Goal: Task Accomplishment & Management: Manage account settings

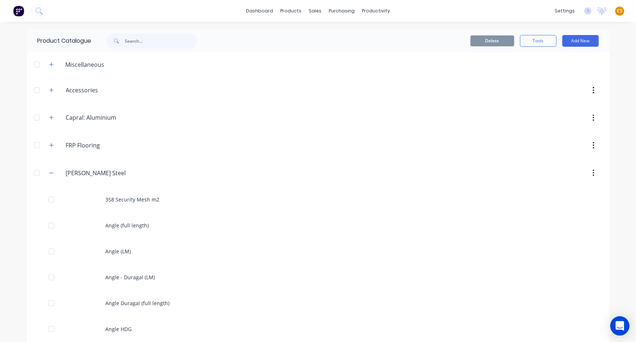
click at [622, 327] on icon "Open Intercom Messenger" at bounding box center [619, 325] width 9 height 9
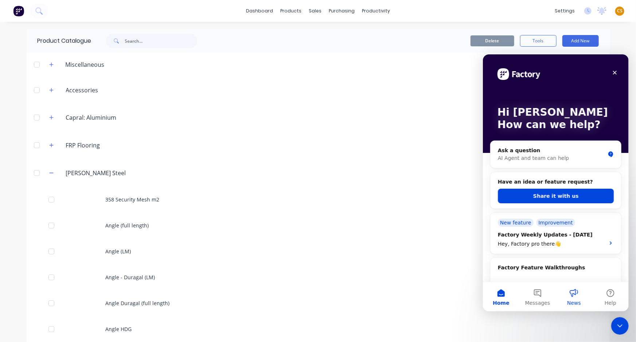
click at [574, 297] on button "News" at bounding box center [574, 295] width 36 height 29
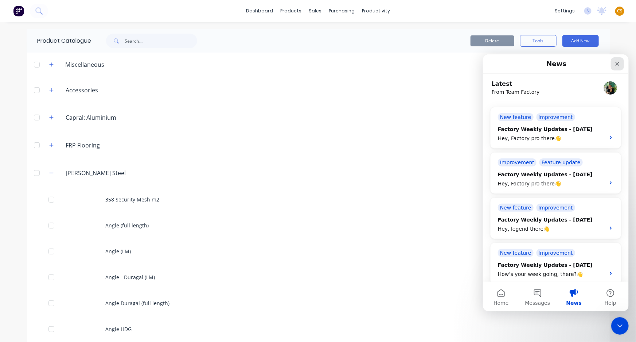
click at [618, 64] on icon "Close" at bounding box center [617, 64] width 4 height 4
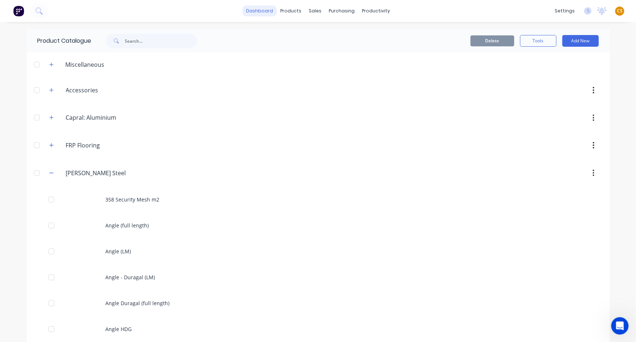
click at [263, 14] on link "dashboard" at bounding box center [259, 10] width 34 height 11
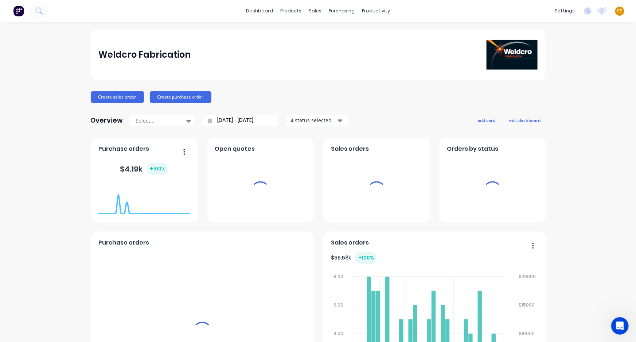
click at [617, 10] on span "CS" at bounding box center [619, 11] width 5 height 7
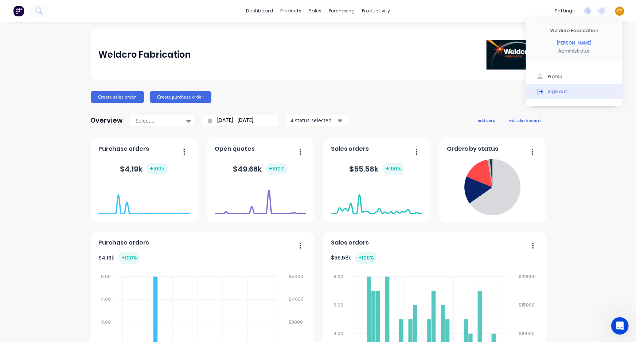
click at [600, 90] on button "Sign out" at bounding box center [574, 91] width 97 height 15
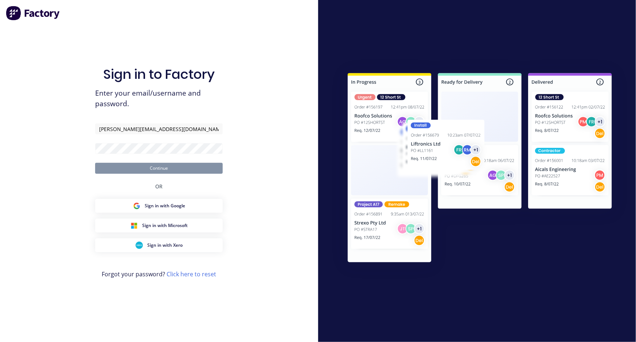
type input "[PERSON_NAME][EMAIL_ADDRESS][DOMAIN_NAME]"
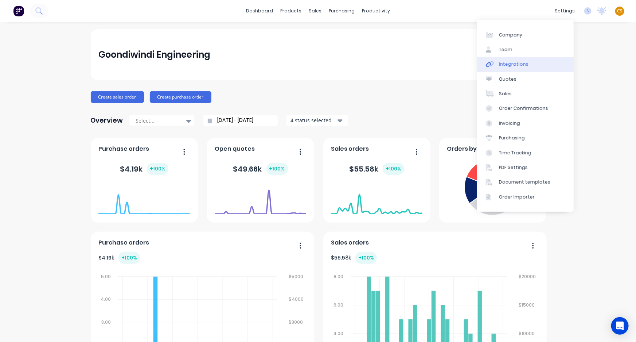
click at [532, 66] on link "Integrations" at bounding box center [525, 64] width 97 height 15
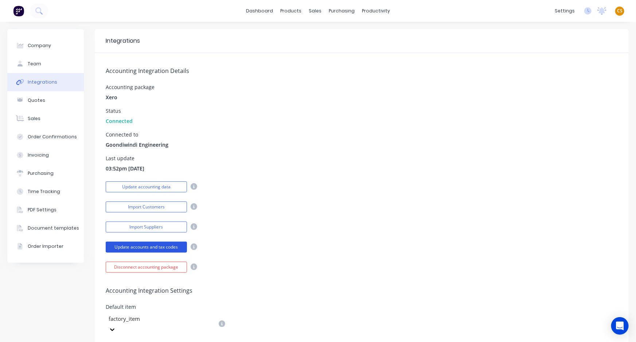
click at [132, 246] on button "Update accounts and tax codes" at bounding box center [146, 246] width 81 height 11
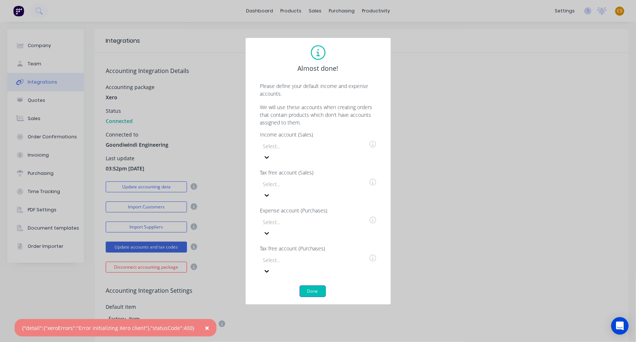
click at [315, 285] on button "Done" at bounding box center [313, 291] width 26 height 12
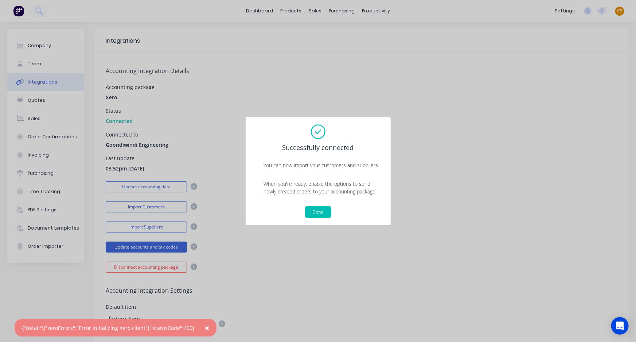
click at [205, 325] on span "×" at bounding box center [207, 327] width 4 height 10
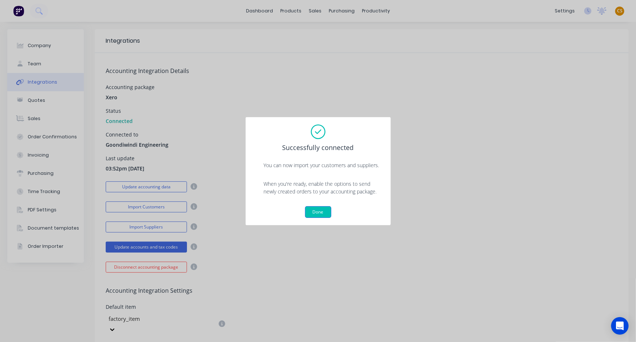
click at [314, 209] on button "Done" at bounding box center [318, 212] width 26 height 12
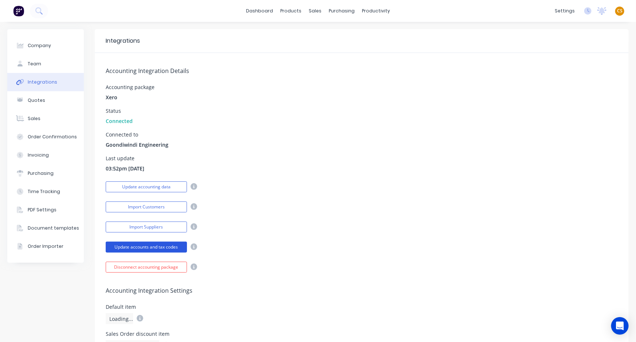
click at [147, 246] on button "Update accounts and tax codes" at bounding box center [146, 246] width 81 height 11
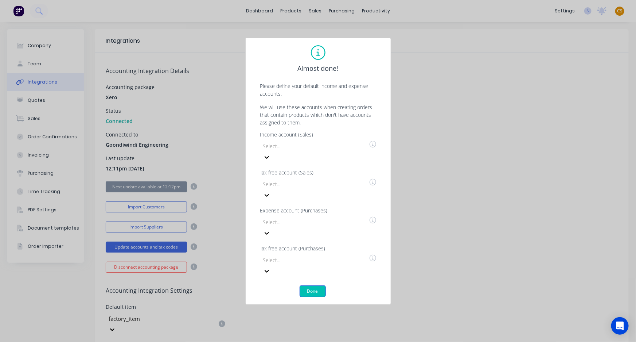
click at [315, 285] on button "Done" at bounding box center [313, 291] width 26 height 12
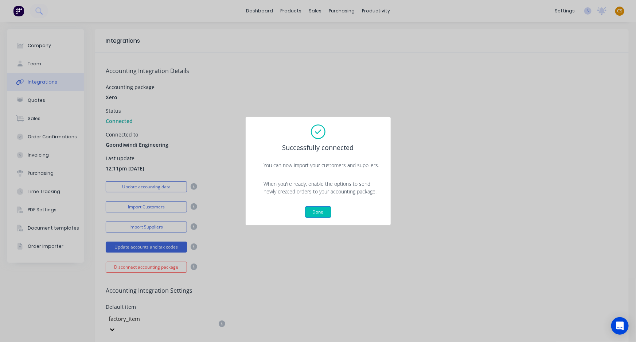
click at [319, 212] on button "Done" at bounding box center [318, 212] width 26 height 12
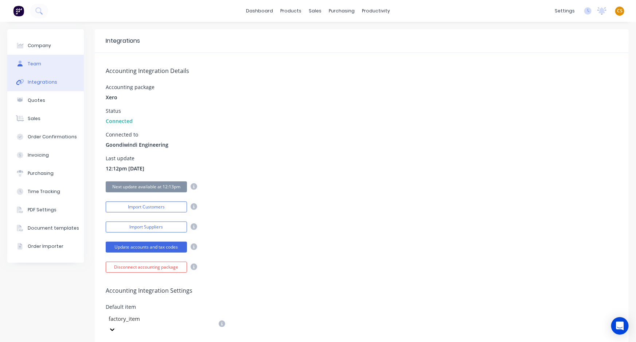
click at [31, 66] on div "Team" at bounding box center [34, 64] width 13 height 7
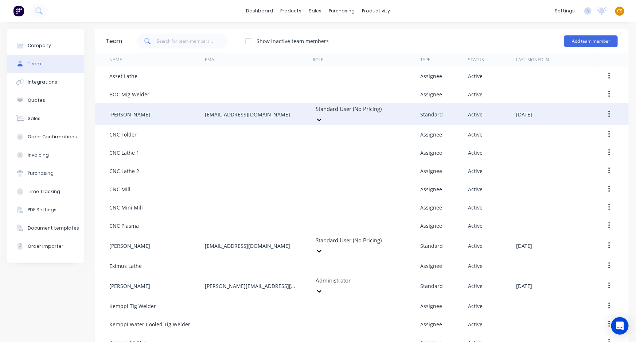
drag, startPoint x: 273, startPoint y: 113, endPoint x: 203, endPoint y: 111, distance: 70.4
click at [203, 111] on div "Brendan McCormick brendanmcc03@gmail.com Standard User (No Pricing) Standard Ac…" at bounding box center [362, 114] width 534 height 22
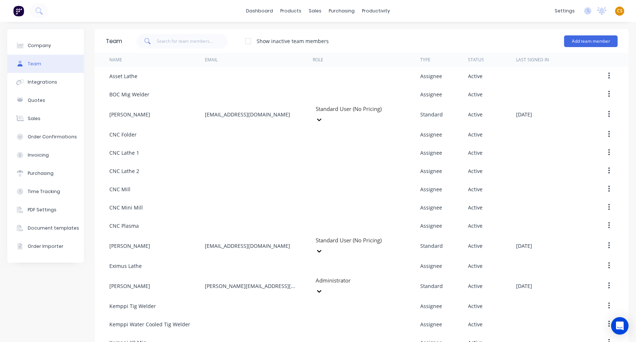
copy div "brendanmcc03@gmail.com"
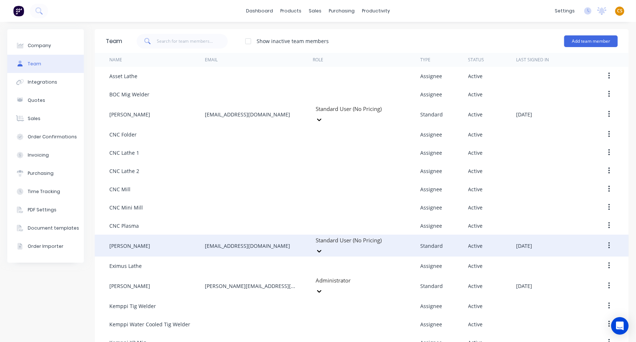
drag, startPoint x: 261, startPoint y: 237, endPoint x: 200, endPoint y: 237, distance: 60.5
click at [200, 237] on div "Charlie Thompson ct180405@gmail.com Standard User (No Pricing) Standard Active …" at bounding box center [362, 245] width 534 height 22
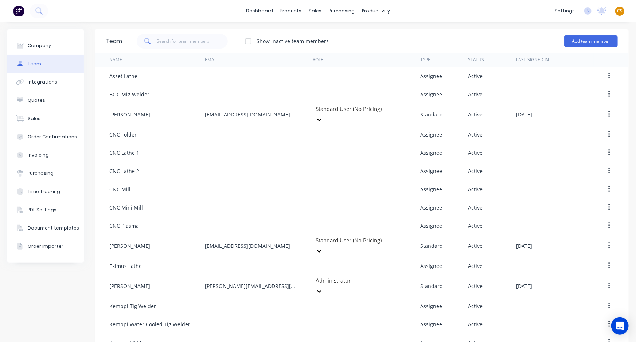
copy div "ct180405@gmail.com"
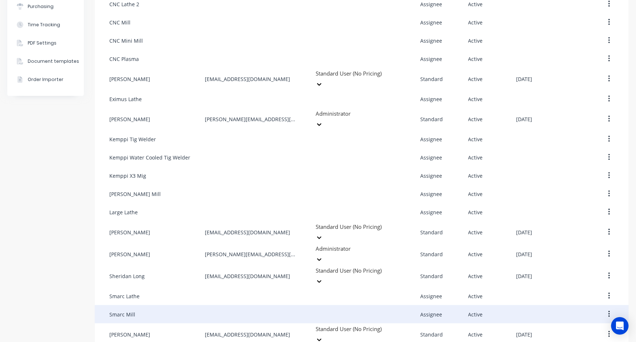
scroll to position [188, 0]
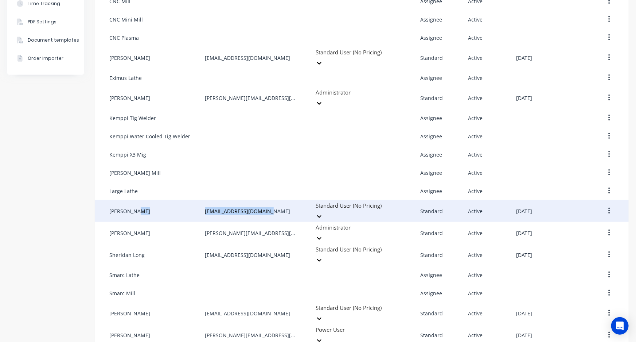
drag, startPoint x: 268, startPoint y: 198, endPoint x: 198, endPoint y: 197, distance: 69.7
click at [198, 200] on div "Seth Kross sethkross04@outlook.com Standard User (No Pricing) Standard Active S…" at bounding box center [362, 211] width 534 height 22
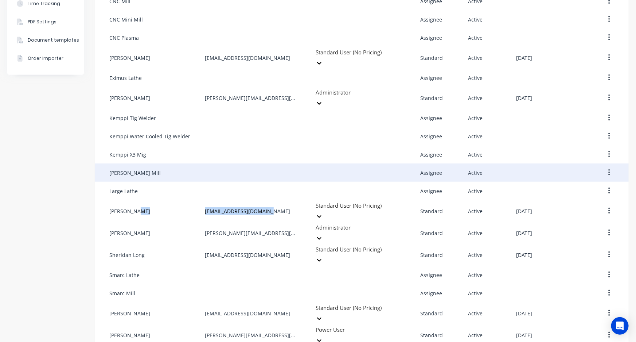
copy div "sethkross04@outlook.com"
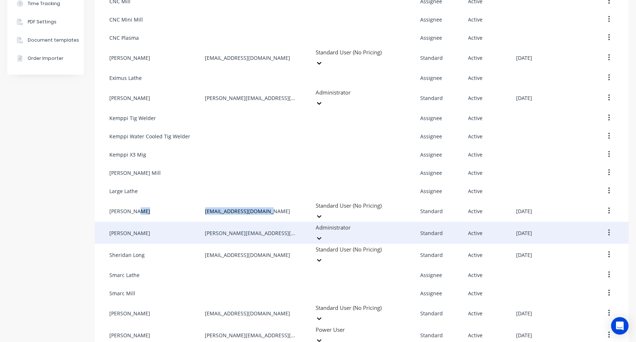
drag, startPoint x: 281, startPoint y: 216, endPoint x: 193, endPoint y: 215, distance: 89.0
click at [193, 222] on div "Shane Matchett shane@gdiengineering.com.au Administrator Standard Active Septem…" at bounding box center [362, 233] width 534 height 22
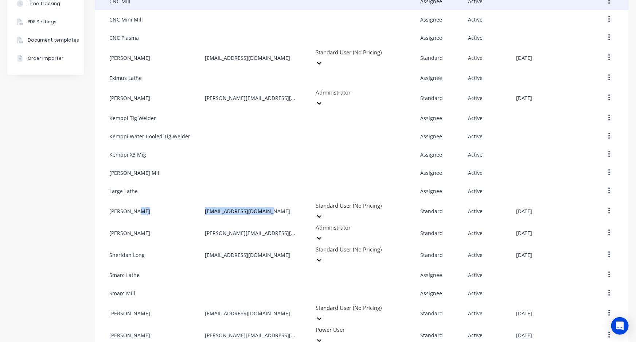
copy div "shane@gdiengineering.com.au"
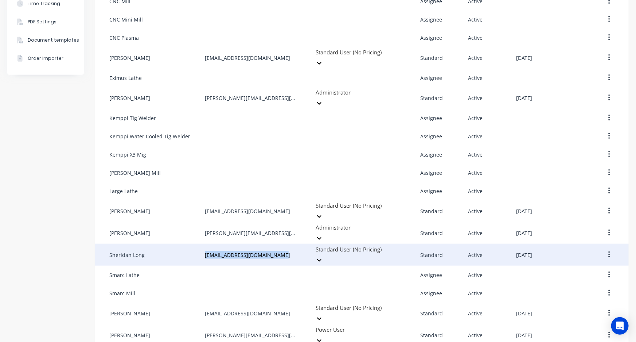
drag, startPoint x: 280, startPoint y: 233, endPoint x: 193, endPoint y: 234, distance: 86.8
click at [193, 244] on div "Sheridan Long emberanvilforge@outlook.com Standard User (No Pricing) Standard A…" at bounding box center [362, 255] width 534 height 22
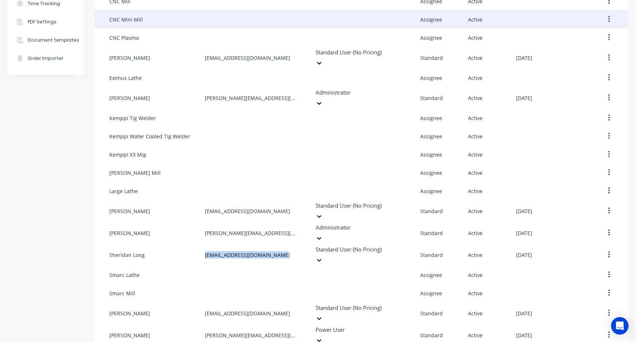
copy div "emberanvilforge@outlook.com"
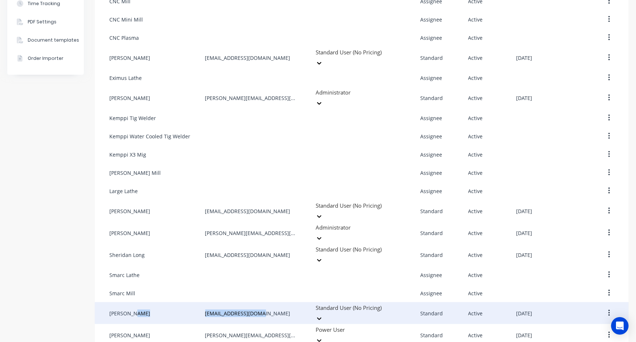
drag, startPoint x: 266, startPoint y: 288, endPoint x: 198, endPoint y: 289, distance: 67.8
click at [198, 302] on div "TJ Galvin tjgalvin09@gmail.com Standard User (No Pricing) Standard Active Septe…" at bounding box center [362, 313] width 534 height 22
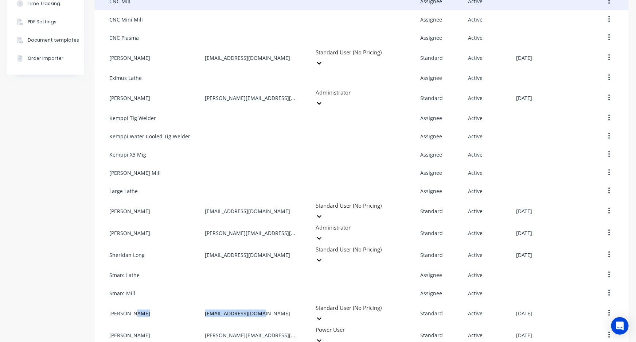
copy div "tjgalvin09@gmail.com"
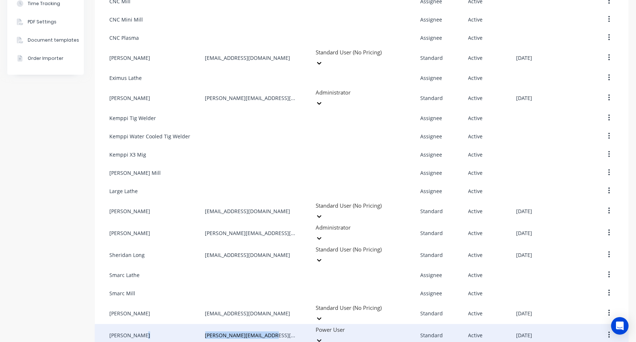
drag, startPoint x: 272, startPoint y: 307, endPoint x: 202, endPoint y: 307, distance: 69.3
click at [202, 324] on div "Tara Lawless tara.lawless@bigpond.com Power User Standard Active July 15th 2025" at bounding box center [362, 335] width 534 height 22
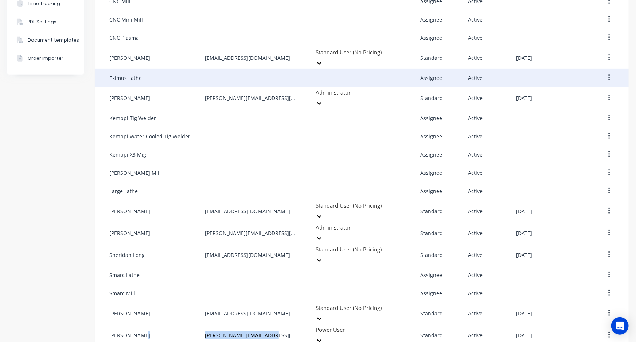
copy div "tara.lawless@bigpond.com"
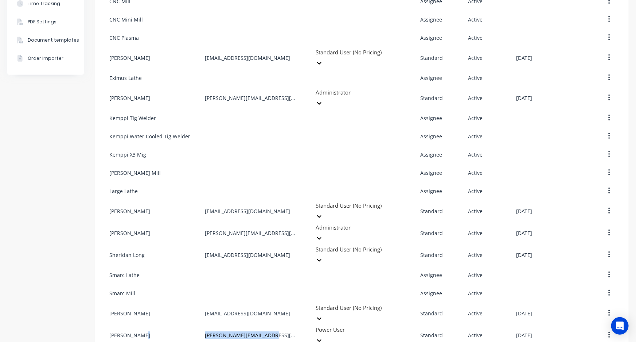
drag, startPoint x: 289, startPoint y: 326, endPoint x: 201, endPoint y: 323, distance: 88.6
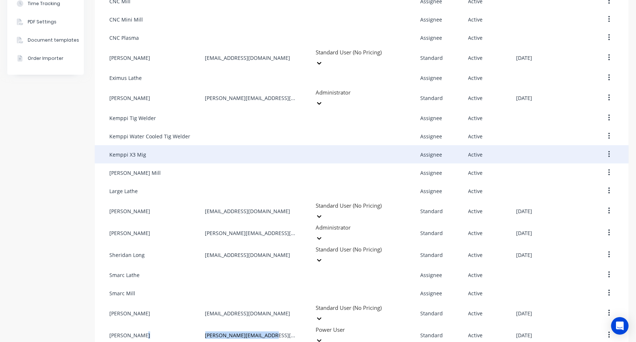
copy div "accounts@gdiengineering.com.au"
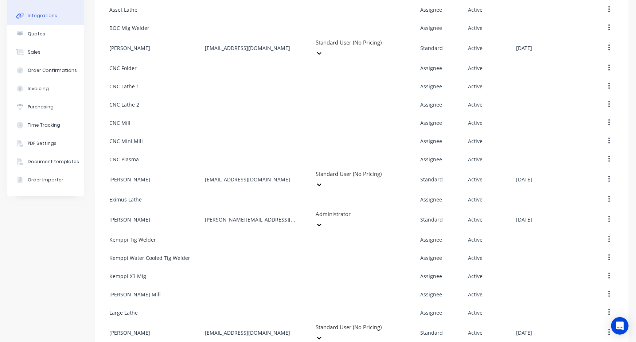
scroll to position [0, 0]
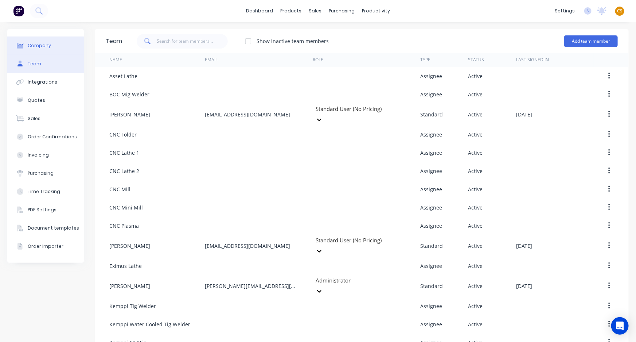
click at [35, 50] on button "Company" at bounding box center [45, 45] width 77 height 18
select select "AU"
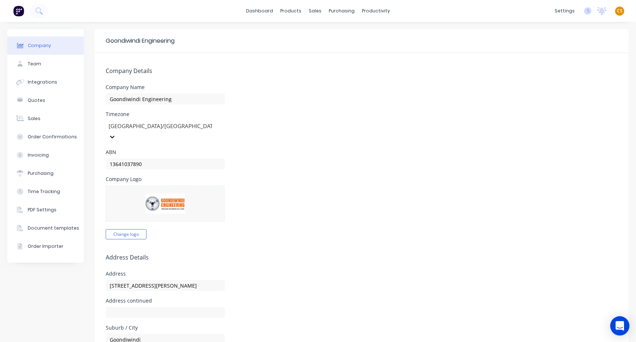
click at [620, 324] on icon "Open Intercom Messenger" at bounding box center [620, 325] width 8 height 9
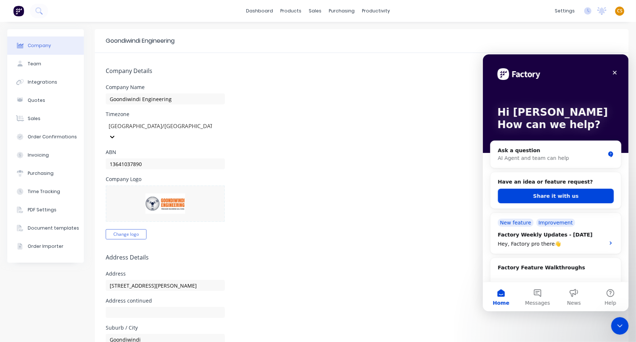
click at [619, 324] on icon "Close Intercom Messenger" at bounding box center [619, 325] width 9 height 9
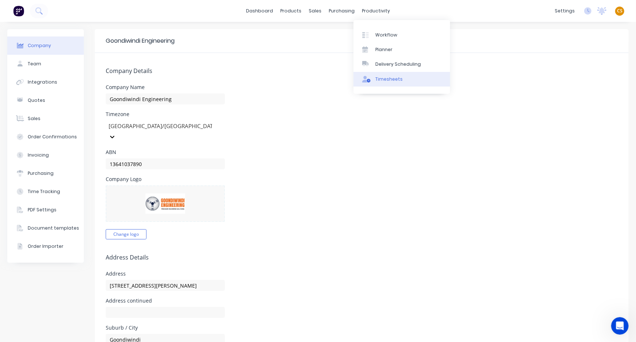
drag, startPoint x: 392, startPoint y: 81, endPoint x: 398, endPoint y: 83, distance: 6.2
click at [392, 81] on div "Timesheets" at bounding box center [389, 79] width 27 height 7
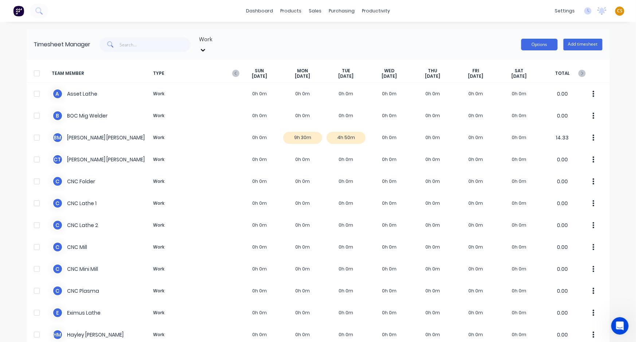
click at [544, 42] on button "Options" at bounding box center [539, 45] width 36 height 12
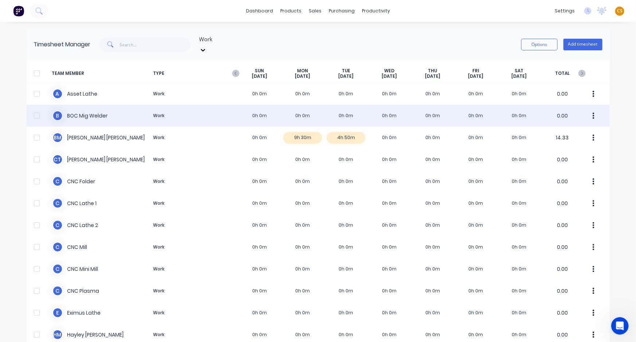
click at [35, 109] on div at bounding box center [37, 115] width 15 height 15
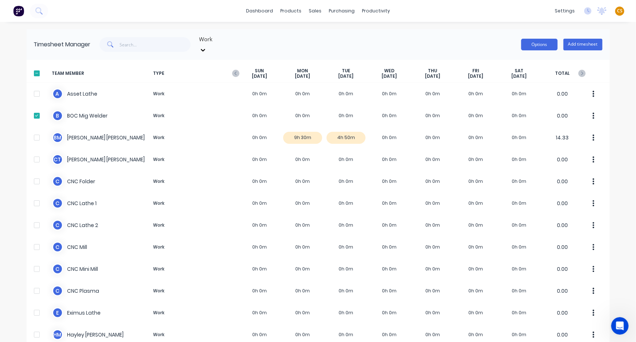
click at [532, 42] on button "Options" at bounding box center [539, 45] width 36 height 12
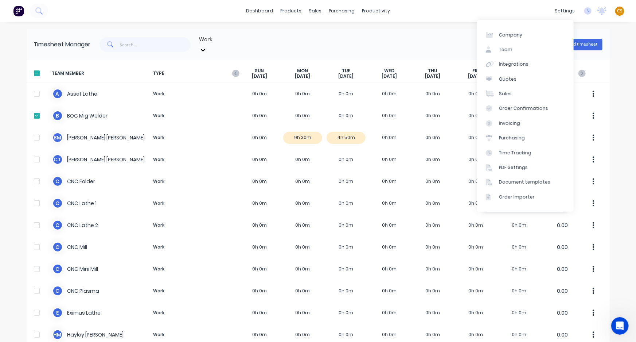
click at [618, 43] on div "dashboard products sales purchasing productivity dashboard products Product Cat…" at bounding box center [318, 171] width 636 height 342
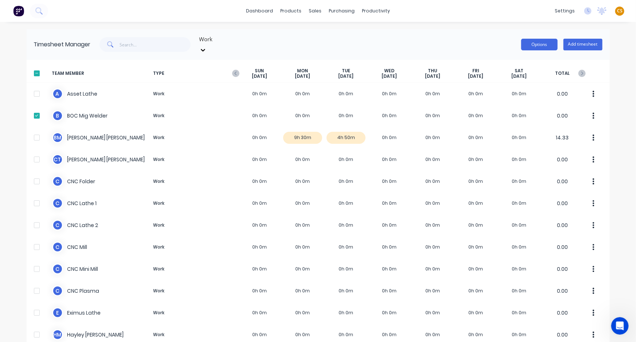
click at [537, 41] on button "Options" at bounding box center [539, 45] width 36 height 12
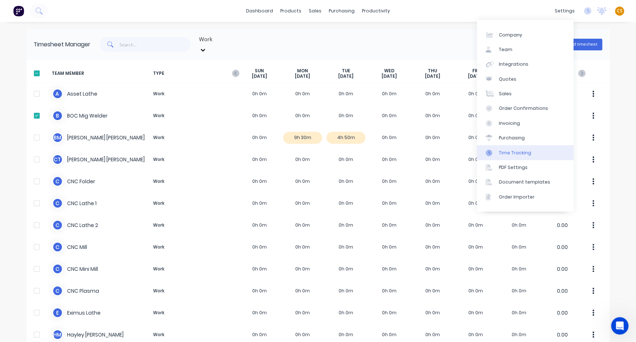
click at [522, 154] on div "Time Tracking" at bounding box center [515, 152] width 32 height 7
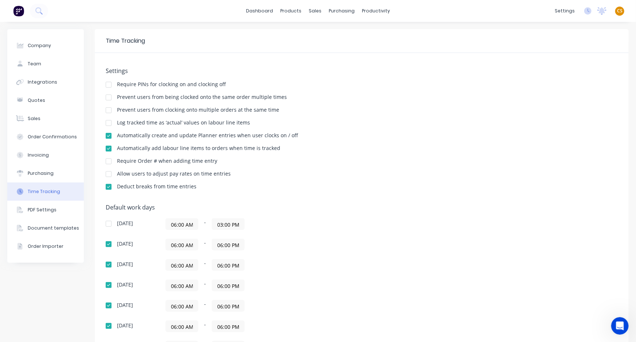
scroll to position [105, 0]
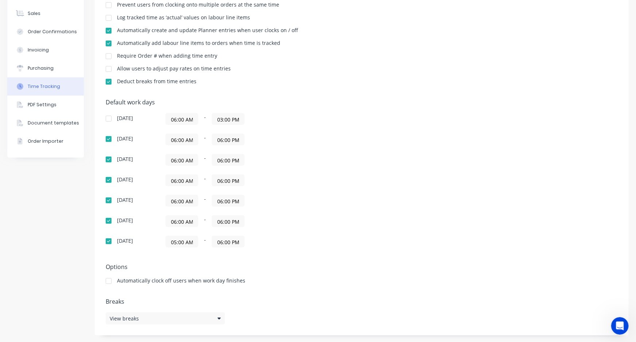
click at [107, 69] on div at bounding box center [108, 69] width 15 height 15
click at [108, 69] on div at bounding box center [108, 69] width 15 height 15
drag, startPoint x: 231, startPoint y: 68, endPoint x: 117, endPoint y: 68, distance: 114.1
click at [117, 68] on div "Allow users to adjust pay rates on time entries" at bounding box center [362, 69] width 512 height 7
copy div "Allow users to adjust pay rates on time entries"
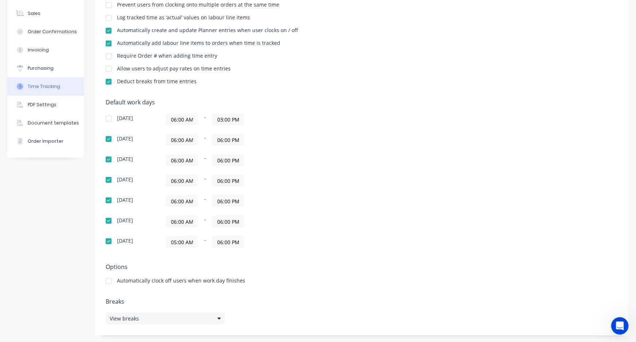
click at [193, 316] on div "View breaks" at bounding box center [165, 318] width 119 height 12
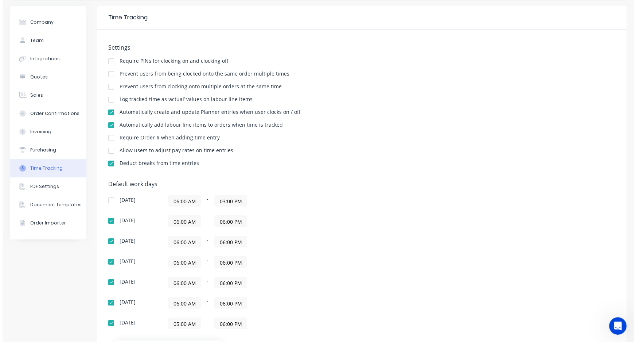
scroll to position [0, 0]
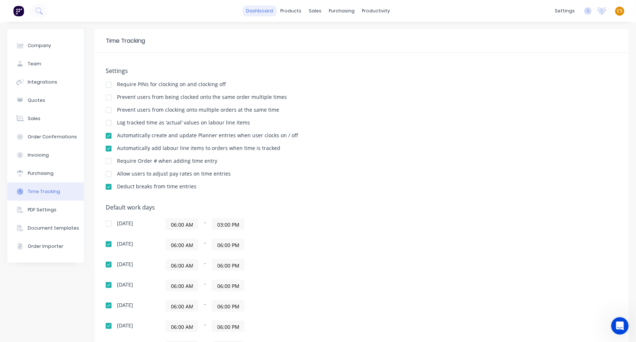
click at [258, 12] on link "dashboard" at bounding box center [259, 10] width 34 height 11
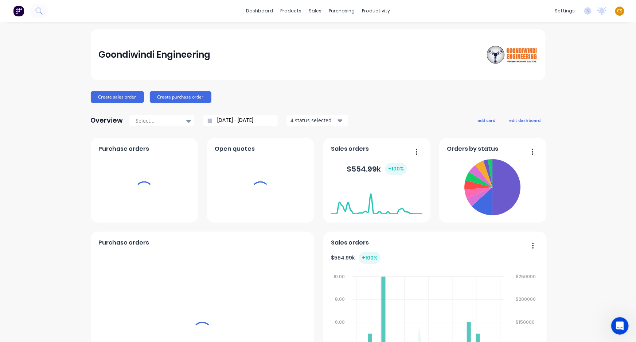
click at [617, 11] on span "CS" at bounding box center [619, 11] width 5 height 7
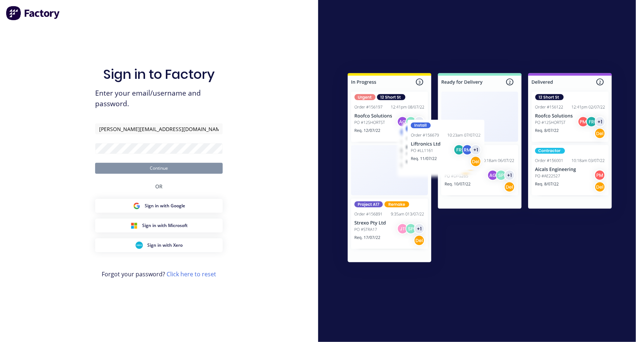
type input "[PERSON_NAME][EMAIL_ADDRESS][DOMAIN_NAME]"
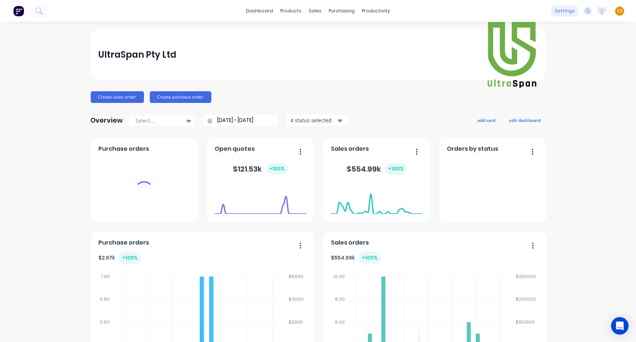
click at [561, 11] on div "settings" at bounding box center [564, 10] width 27 height 11
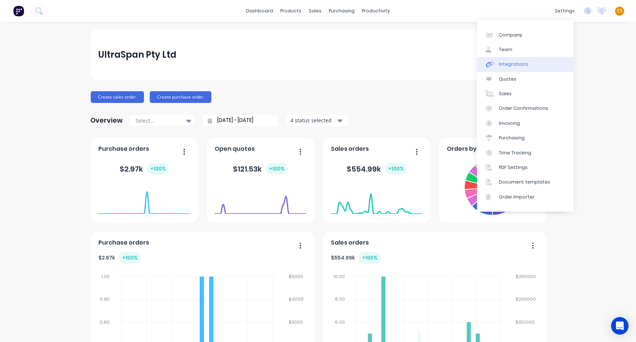
click at [523, 65] on div "Integrations" at bounding box center [514, 64] width 30 height 7
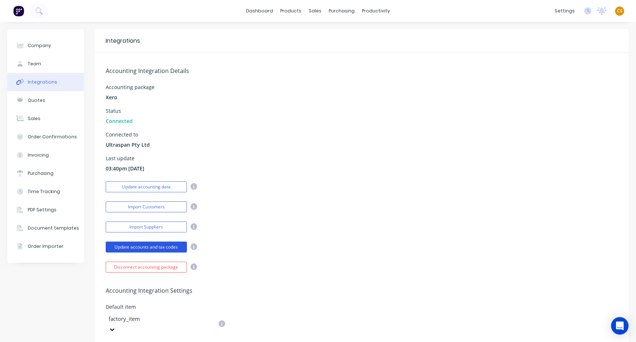
click at [139, 247] on button "Update accounts and tax codes" at bounding box center [146, 246] width 81 height 11
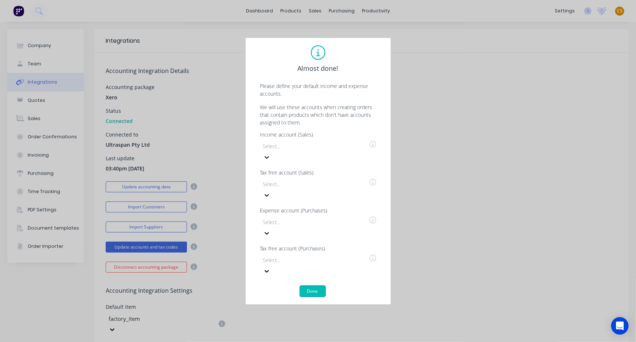
click at [310, 285] on button "Done" at bounding box center [313, 291] width 26 height 12
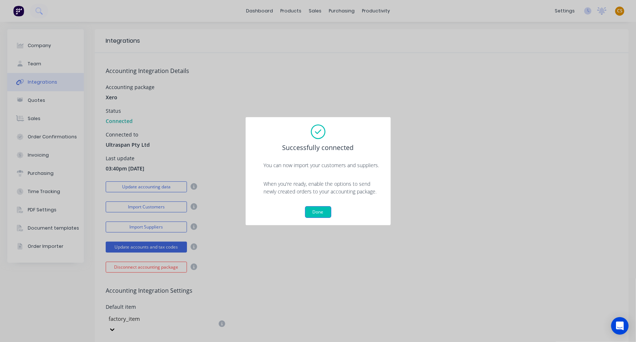
click at [317, 211] on button "Done" at bounding box center [318, 212] width 26 height 12
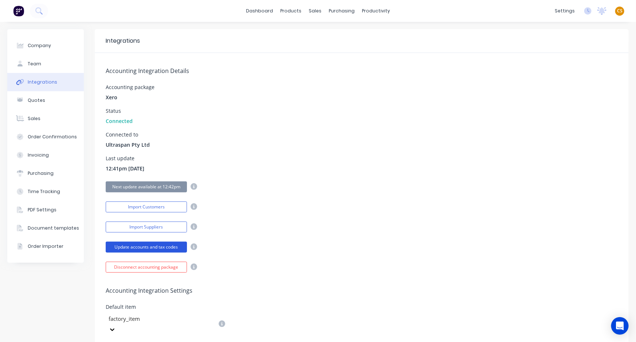
click at [169, 248] on button "Update accounts and tax codes" at bounding box center [146, 246] width 81 height 11
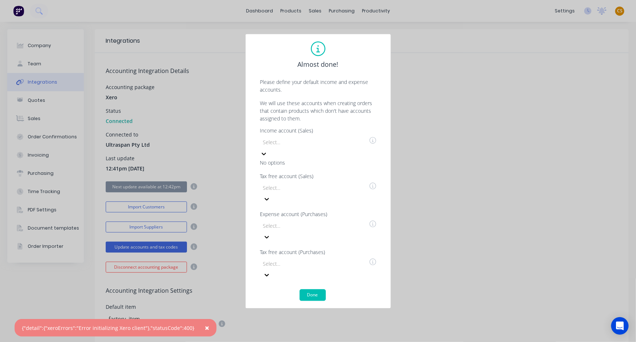
click at [268, 157] on icon at bounding box center [263, 153] width 7 height 7
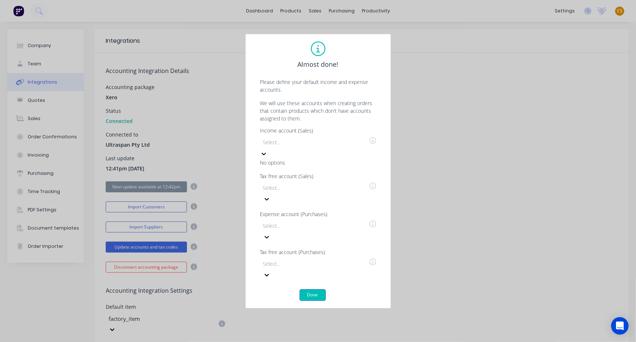
click at [316, 289] on button "Done" at bounding box center [313, 295] width 26 height 12
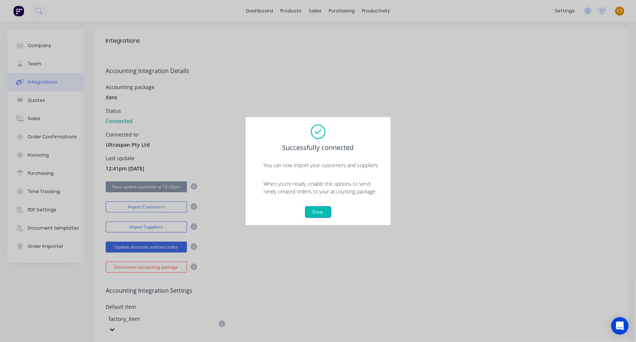
click at [318, 211] on button "Done" at bounding box center [318, 212] width 26 height 12
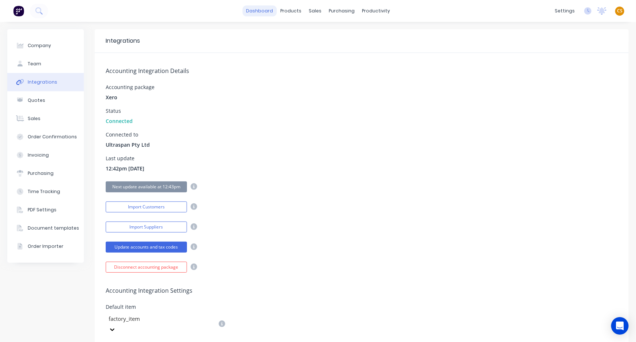
click at [274, 14] on link "dashboard" at bounding box center [259, 10] width 34 height 11
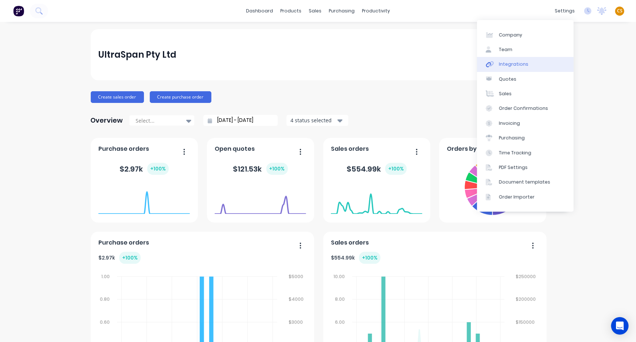
click at [524, 66] on div "Integrations" at bounding box center [514, 64] width 30 height 7
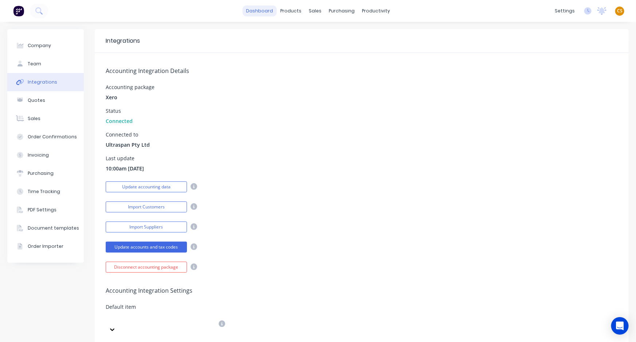
click at [254, 10] on link "dashboard" at bounding box center [259, 10] width 34 height 11
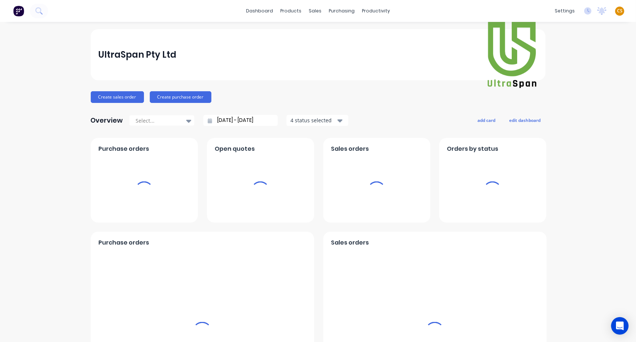
click at [617, 11] on span "CS" at bounding box center [619, 11] width 5 height 7
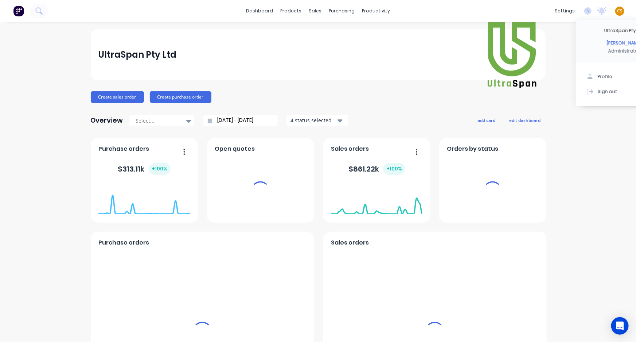
click at [598, 92] on div "Sign out" at bounding box center [608, 91] width 20 height 7
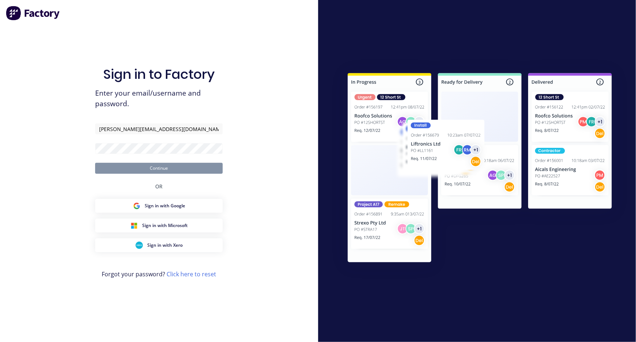
type input "[PERSON_NAME][EMAIL_ADDRESS][DOMAIN_NAME]"
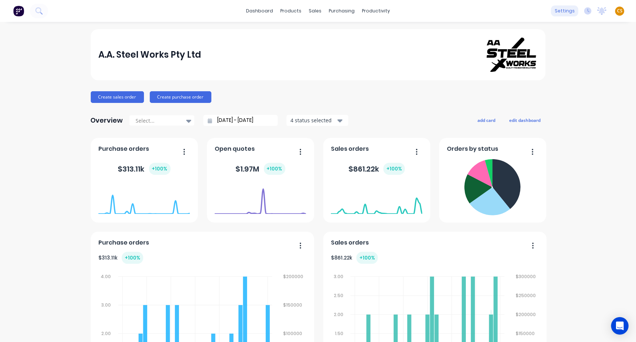
click at [560, 11] on div "settings" at bounding box center [564, 10] width 27 height 11
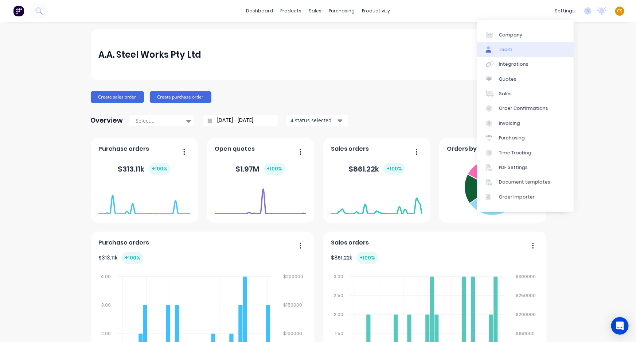
click at [514, 49] on link "Team" at bounding box center [525, 49] width 97 height 15
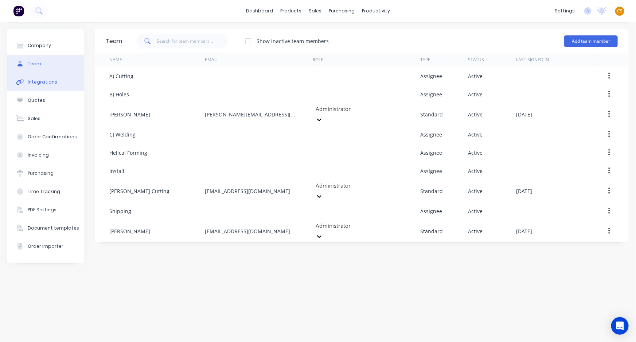
click at [50, 83] on div "Integrations" at bounding box center [43, 82] width 30 height 7
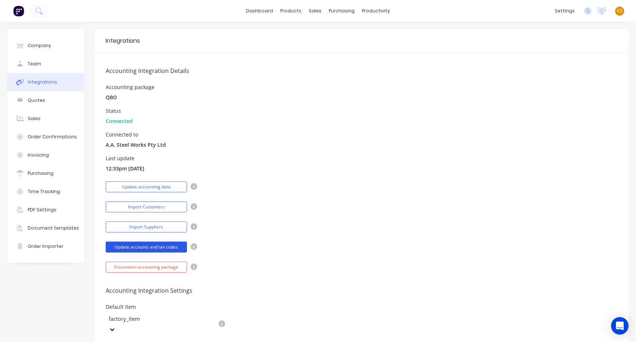
click at [131, 247] on button "Update accounts and tax codes" at bounding box center [146, 246] width 81 height 11
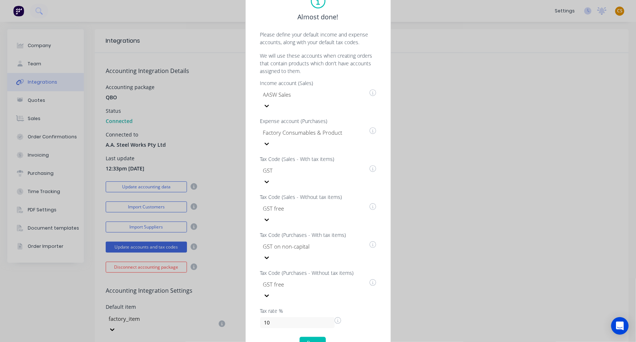
click at [32, 66] on div "Almost done! Please define your default income and expense accounts, along with…" at bounding box center [318, 171] width 636 height 342
click at [310, 337] on button "Done" at bounding box center [313, 343] width 26 height 12
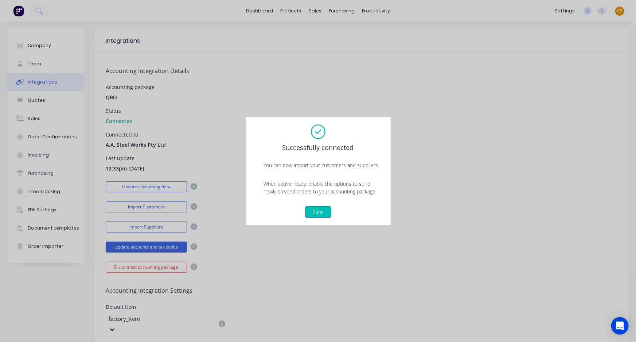
click at [310, 210] on button "Done" at bounding box center [318, 212] width 26 height 12
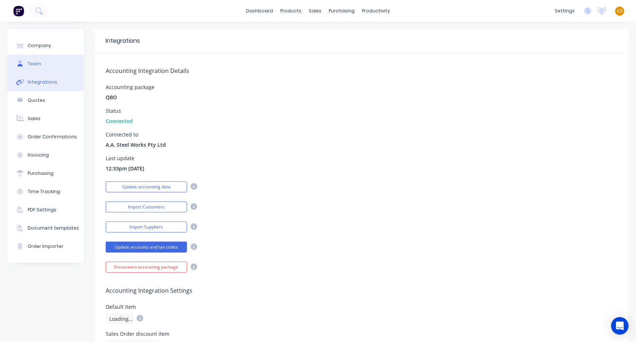
click at [39, 61] on div "Team" at bounding box center [34, 64] width 13 height 7
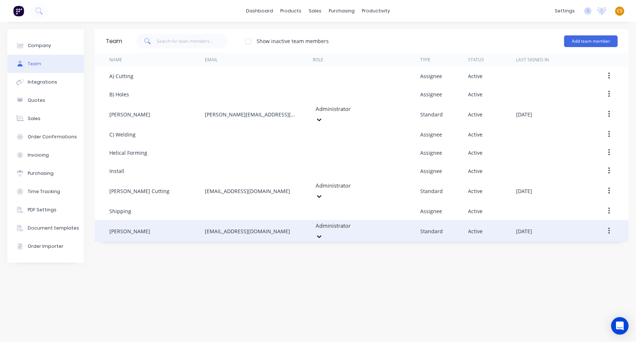
click at [118, 227] on div "Walena Sarandoglou" at bounding box center [129, 231] width 41 height 8
drag, startPoint x: 118, startPoint y: 218, endPoint x: 137, endPoint y: 221, distance: 19.2
click at [137, 227] on div "Walena Sarandoglou" at bounding box center [129, 231] width 41 height 8
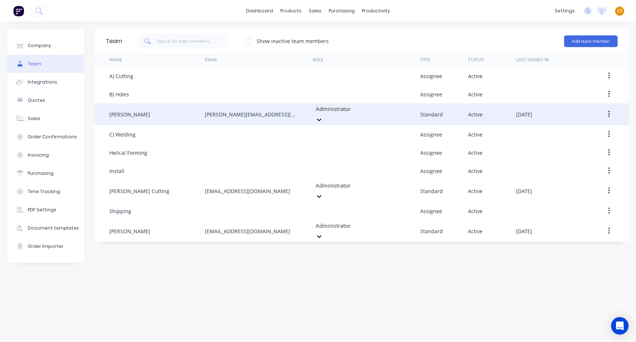
copy div "Walena Sarandoglou"
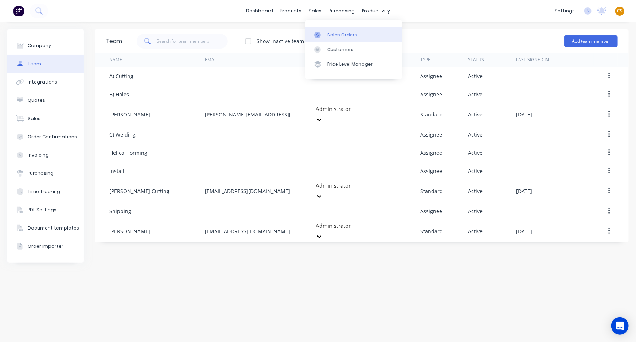
click at [334, 36] on div "Sales Orders" at bounding box center [342, 35] width 30 height 7
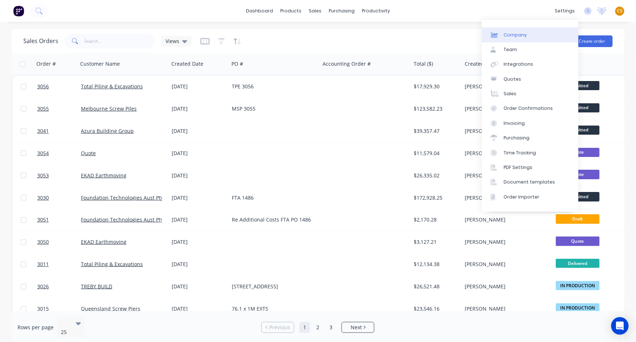
click at [520, 35] on div "Company" at bounding box center [515, 35] width 23 height 7
select select "AU"
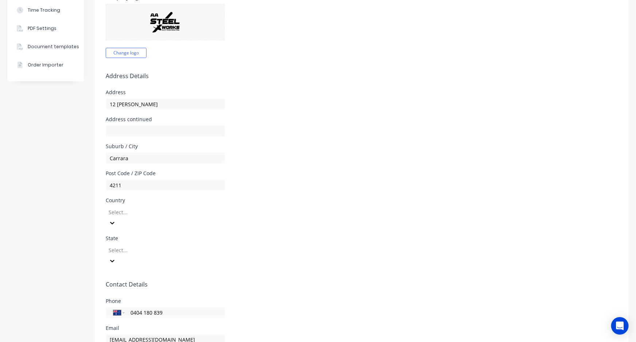
scroll to position [199, 0]
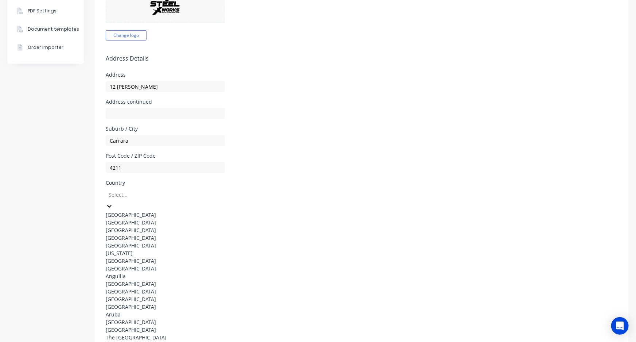
click at [134, 190] on div at bounding box center [160, 194] width 105 height 9
click at [127, 211] on div "Australia" at bounding box center [160, 215] width 109 height 8
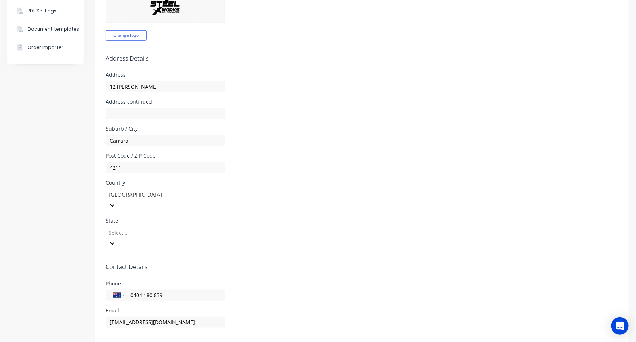
click at [133, 228] on div at bounding box center [160, 232] width 105 height 9
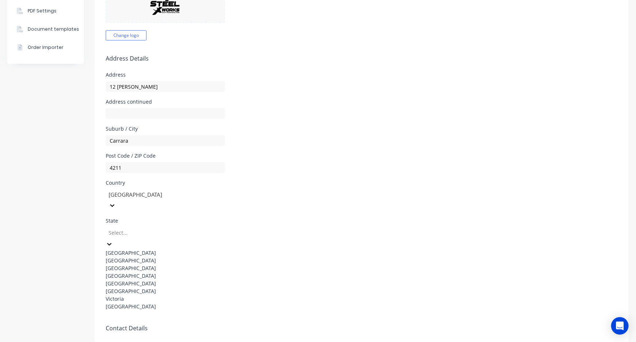
click at [140, 272] on div "Queensland" at bounding box center [160, 276] width 109 height 8
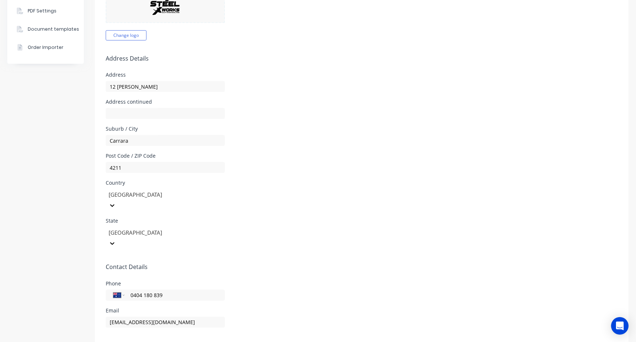
click at [337, 185] on div "Country Australia" at bounding box center [362, 195] width 512 height 31
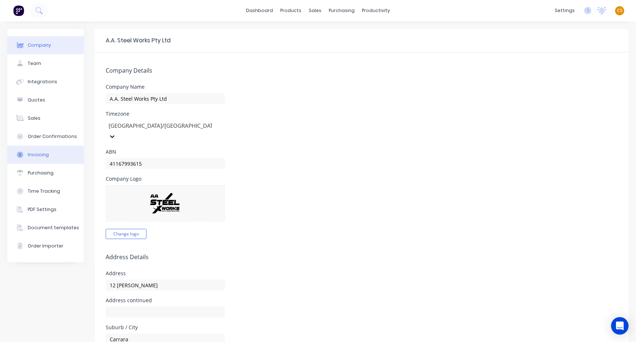
scroll to position [0, 0]
click at [40, 322] on div "Company Team Integrations Quotes Sales Order Confirmations Invoicing Purchasing…" at bounding box center [45, 343] width 77 height 628
click at [257, 11] on link "dashboard" at bounding box center [259, 10] width 34 height 11
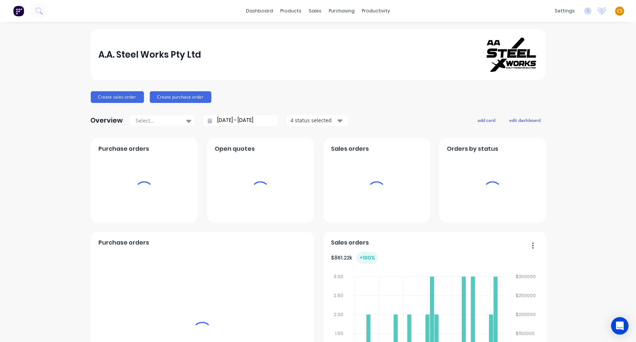
click at [617, 11] on span "CS" at bounding box center [619, 11] width 5 height 7
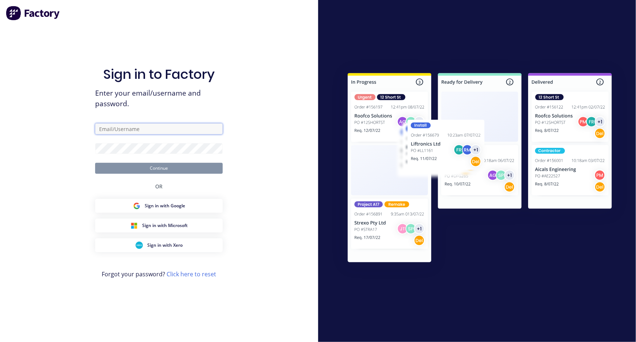
click at [106, 128] on input "text" at bounding box center [159, 128] width 128 height 11
type input "cathy@factory.app"
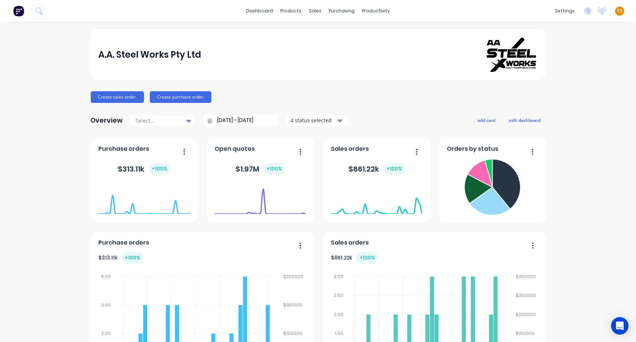
click at [617, 11] on span "CS" at bounding box center [619, 11] width 5 height 7
click at [554, 93] on div "Sign out" at bounding box center [558, 91] width 20 height 7
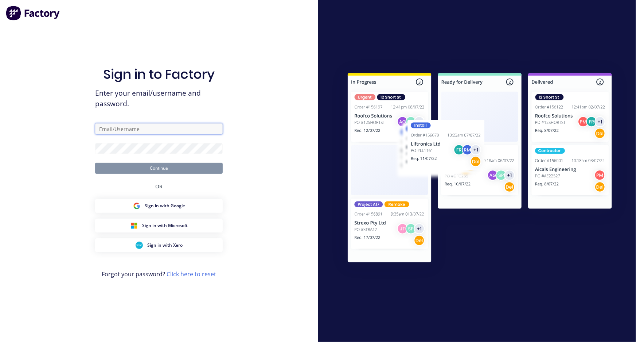
click at [116, 132] on input "text" at bounding box center [159, 128] width 128 height 11
type input "[PERSON_NAME][EMAIL_ADDRESS][DOMAIN_NAME]"
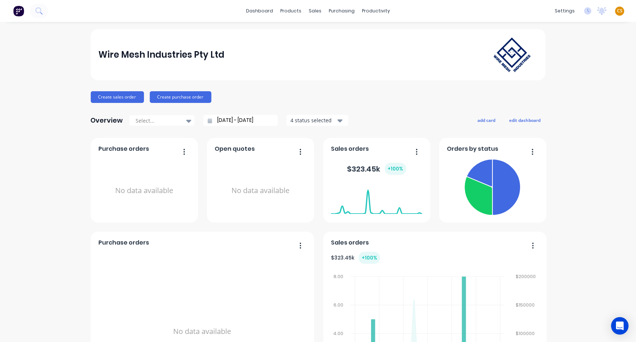
click at [440, 13] on div "dashboard products sales purchasing productivity dashboard products Product Cat…" at bounding box center [318, 11] width 636 height 22
click at [329, 33] on div "Sales Orders" at bounding box center [340, 35] width 30 height 7
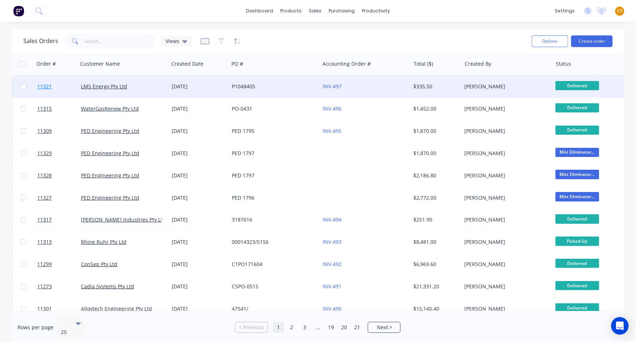
click at [47, 87] on span "11321" at bounding box center [44, 86] width 15 height 7
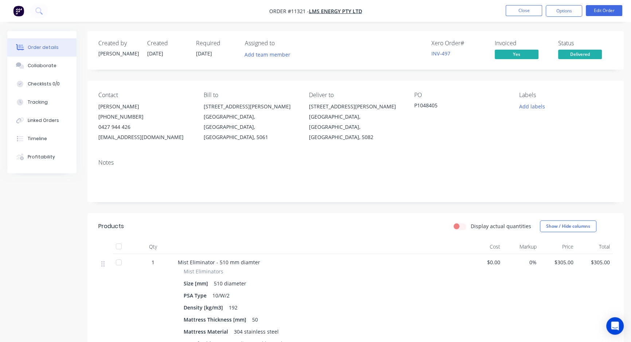
click at [156, 44] on div "Created" at bounding box center [167, 43] width 40 height 7
drag, startPoint x: 156, startPoint y: 44, endPoint x: 174, endPoint y: 44, distance: 18.2
click at [156, 44] on div "Created" at bounding box center [167, 43] width 40 height 7
click at [204, 43] on div "Required" at bounding box center [216, 43] width 40 height 7
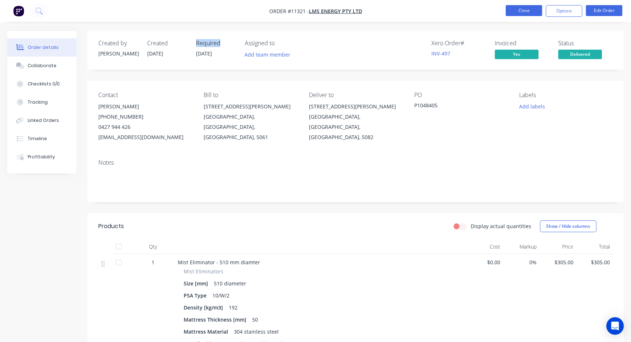
click at [518, 13] on button "Close" at bounding box center [524, 10] width 36 height 11
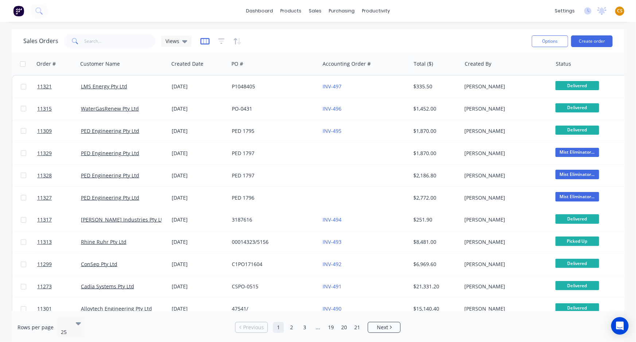
click at [204, 42] on icon "button" at bounding box center [205, 41] width 9 height 7
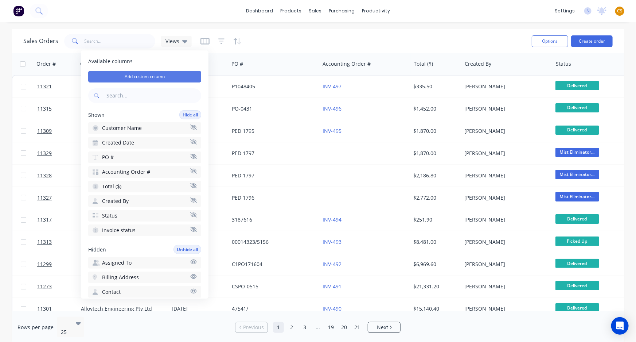
click at [163, 78] on button "Add custom column" at bounding box center [144, 77] width 113 height 12
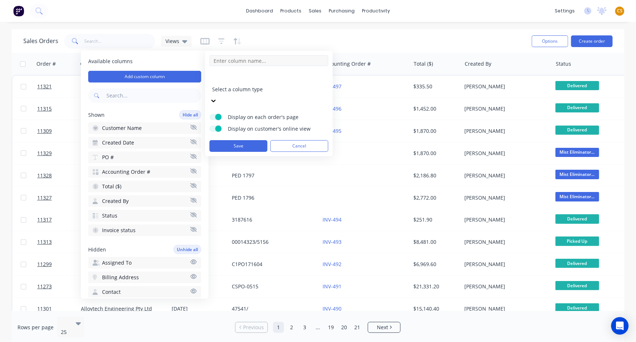
click at [233, 58] on input at bounding box center [269, 60] width 119 height 11
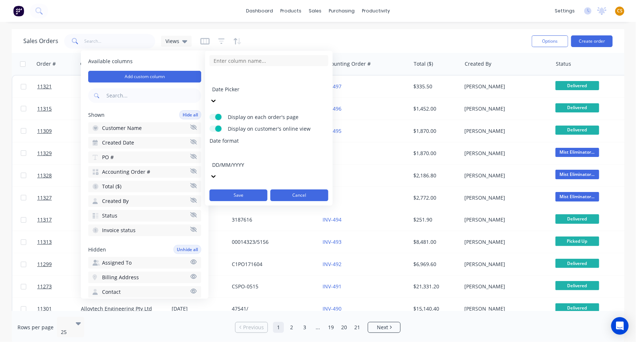
click at [302, 189] on button "Cancel" at bounding box center [300, 195] width 58 height 12
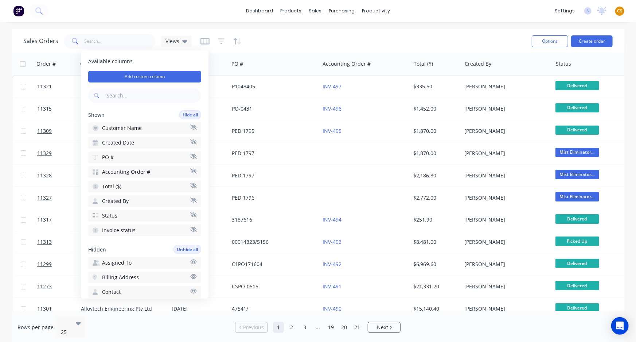
click at [378, 38] on div "Sales Orders Views" at bounding box center [274, 41] width 503 height 18
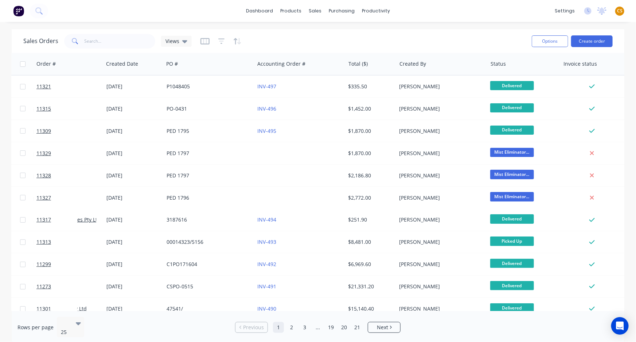
scroll to position [0, 66]
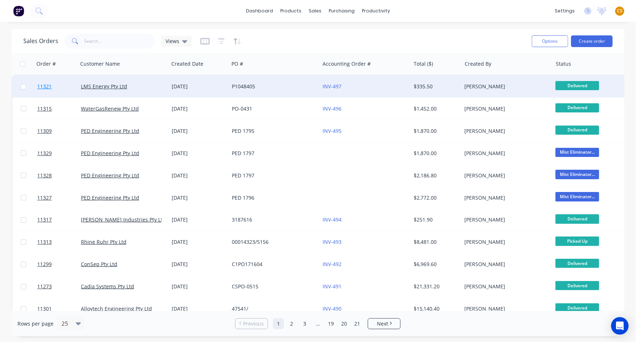
click at [54, 87] on link "11321" at bounding box center [59, 86] width 44 height 22
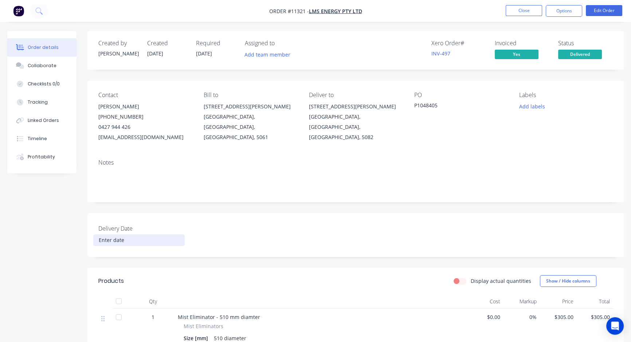
click at [112, 241] on input at bounding box center [139, 239] width 91 height 11
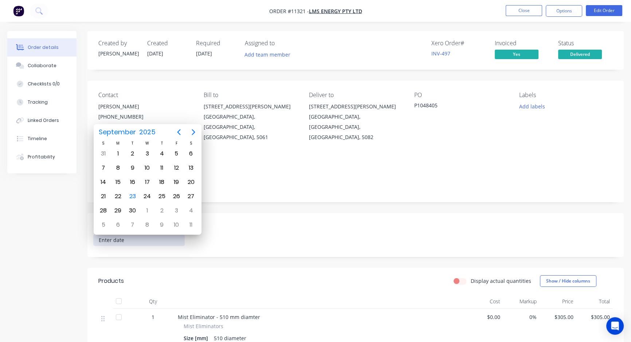
click at [50, 254] on div "Created by Sam Created 15/09/25 Required 23/09/25 Assigned to Add team member X…" at bounding box center [315, 314] width 617 height 567
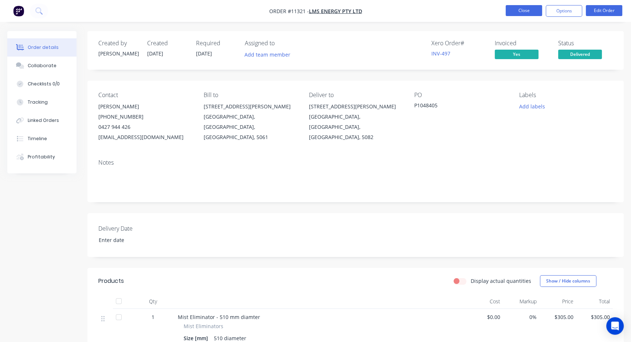
click at [522, 11] on button "Close" at bounding box center [524, 10] width 36 height 11
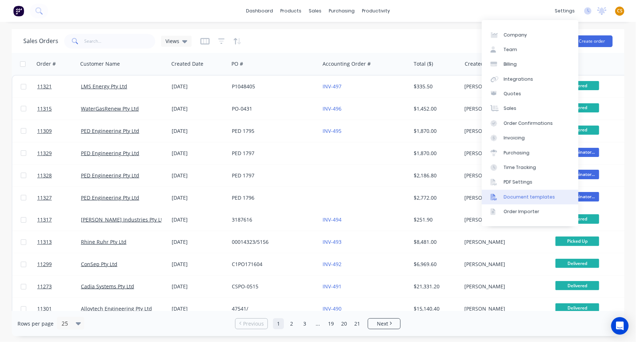
click at [540, 198] on div "Document templates" at bounding box center [529, 197] width 51 height 7
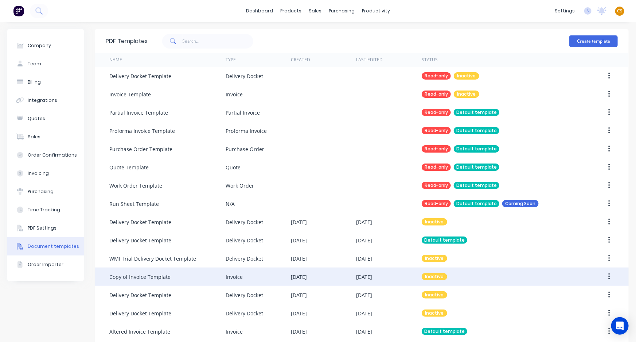
click at [146, 275] on div "Copy of Invoice Template" at bounding box center [139, 277] width 61 height 8
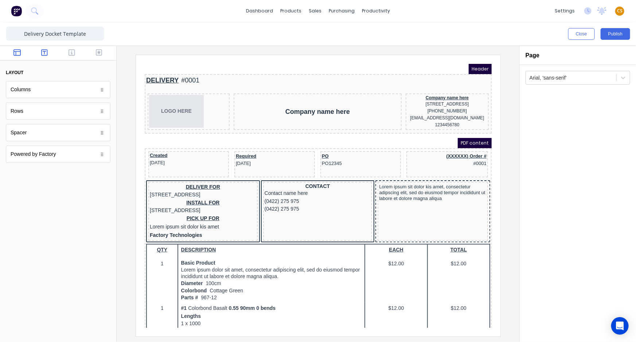
click at [44, 51] on icon "button" at bounding box center [44, 52] width 7 height 7
click at [70, 54] on icon "button" at bounding box center [72, 52] width 7 height 7
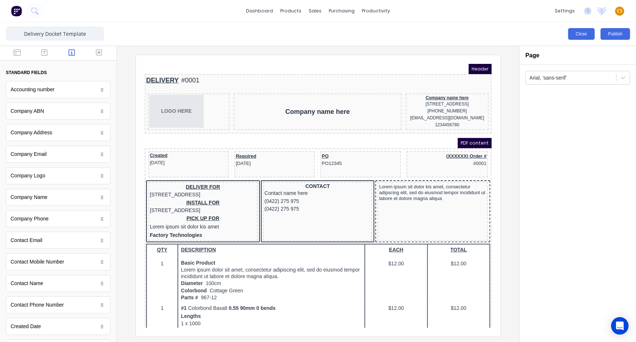
click at [579, 34] on button "Close" at bounding box center [581, 34] width 27 height 12
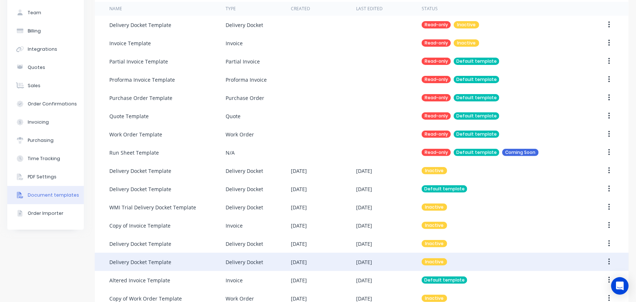
scroll to position [66, 0]
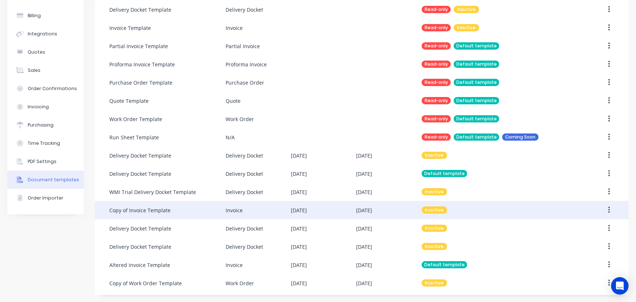
click at [179, 210] on div "Copy of Invoice Template" at bounding box center [167, 210] width 116 height 18
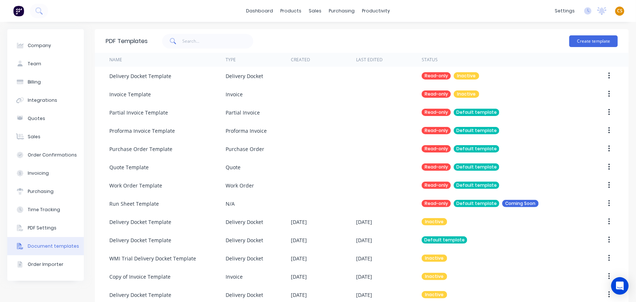
scroll to position [66, 0]
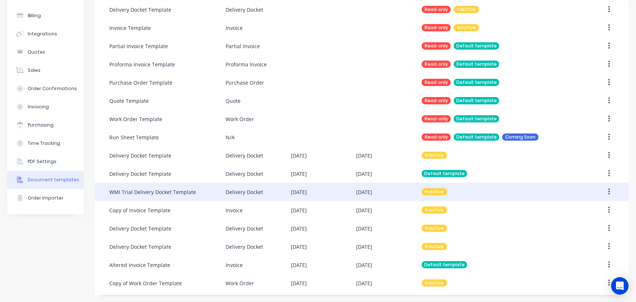
click at [163, 193] on div "WMI Trial Delivery Docket Template" at bounding box center [152, 192] width 87 height 8
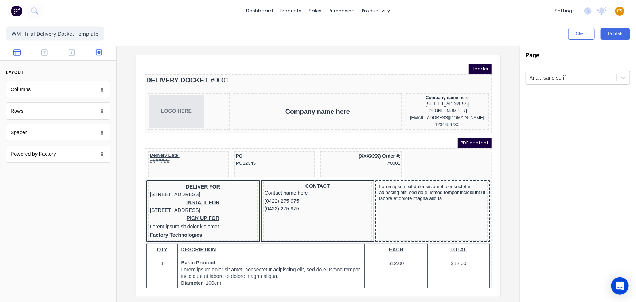
click at [96, 55] on icon "button" at bounding box center [99, 52] width 7 height 7
click at [71, 53] on icon "button" at bounding box center [72, 52] width 7 height 7
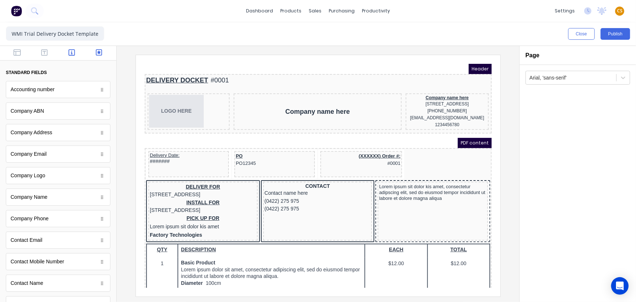
click at [96, 53] on icon "button" at bounding box center [99, 52] width 7 height 7
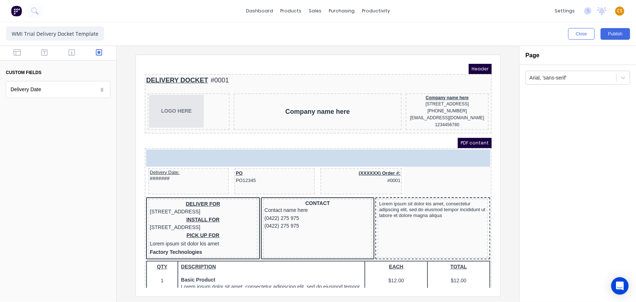
drag, startPoint x: 53, startPoint y: 95, endPoint x: 26, endPoint y: 93, distance: 27.1
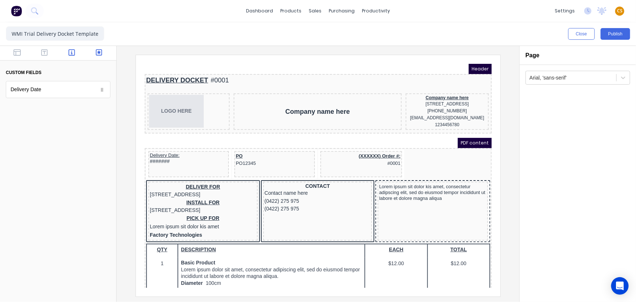
click at [69, 50] on icon "button" at bounding box center [72, 52] width 7 height 7
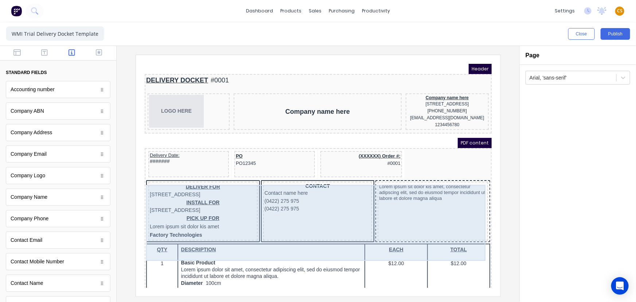
click at [284, 218] on div "CONTACT Contact name here (0422) 275 975 (0422) 275 975" at bounding box center [308, 201] width 109 height 59
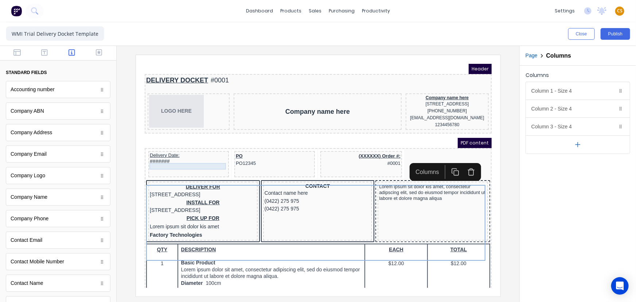
click at [162, 156] on div "#######" at bounding box center [180, 152] width 78 height 7
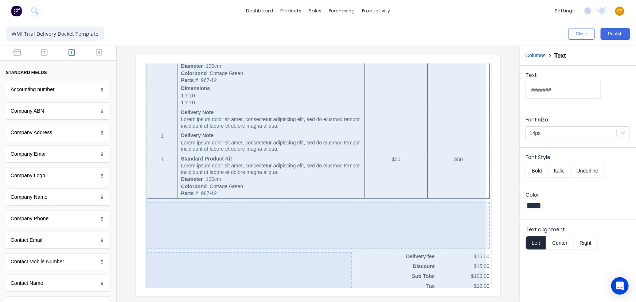
scroll to position [507, 0]
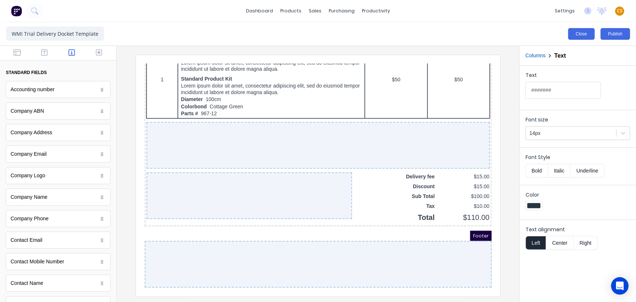
click at [576, 34] on button "Close" at bounding box center [581, 34] width 27 height 12
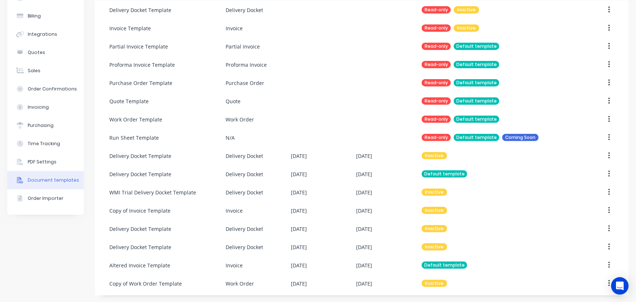
scroll to position [66, 0]
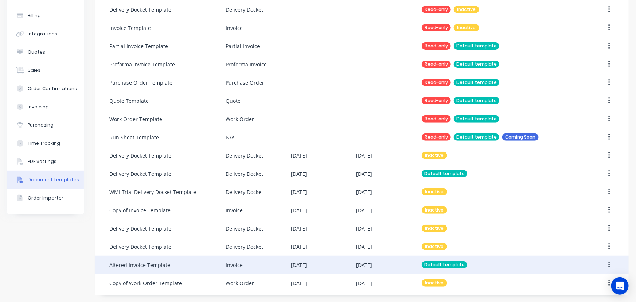
click at [156, 265] on div "Altered Invoice Template" at bounding box center [139, 265] width 61 height 8
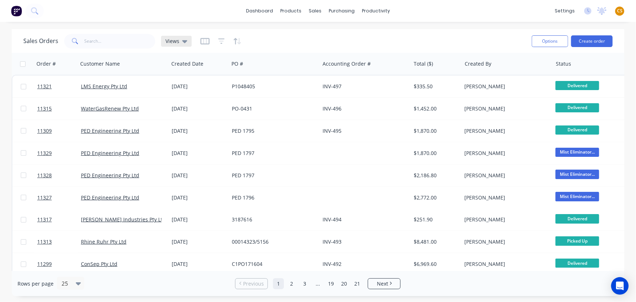
click at [185, 42] on icon at bounding box center [184, 41] width 5 height 8
click at [379, 38] on div "Sales Orders Views" at bounding box center [274, 41] width 503 height 18
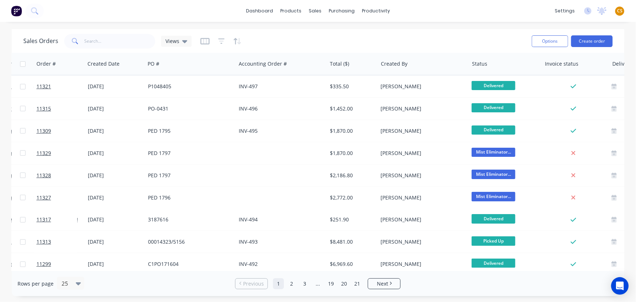
scroll to position [0, 142]
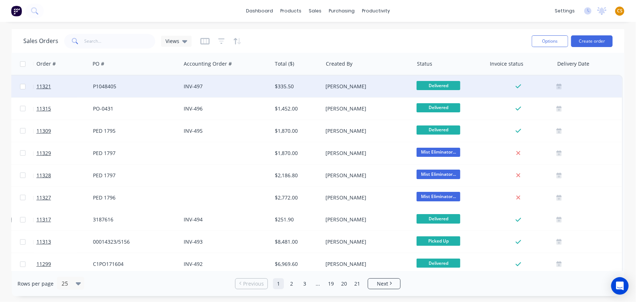
click at [557, 86] on icon at bounding box center [559, 88] width 5 height 4
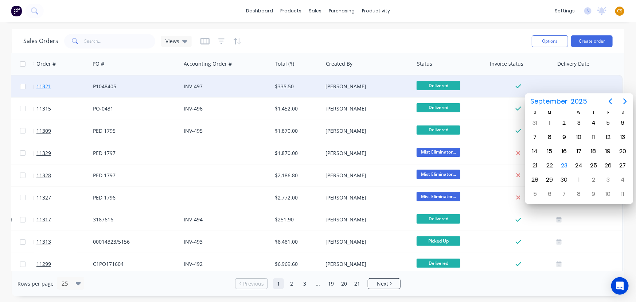
click at [43, 87] on span "11321" at bounding box center [43, 86] width 15 height 7
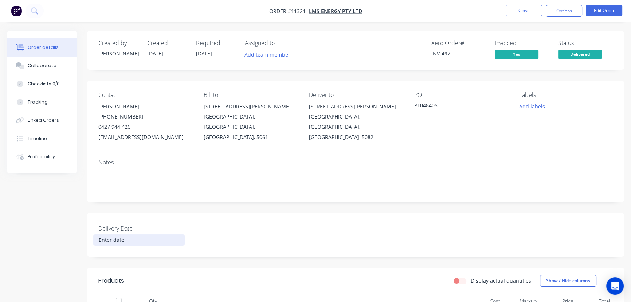
click at [110, 240] on input at bounding box center [139, 239] width 91 height 11
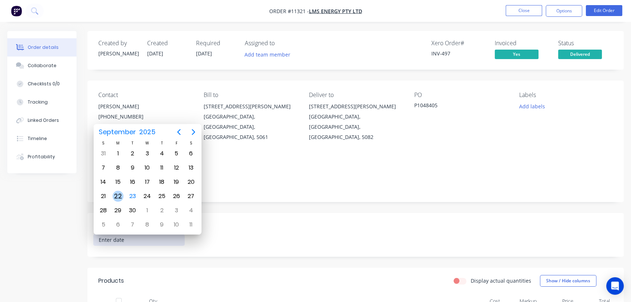
click at [120, 195] on div "22" at bounding box center [118, 196] width 11 height 11
type input "[DATE]"
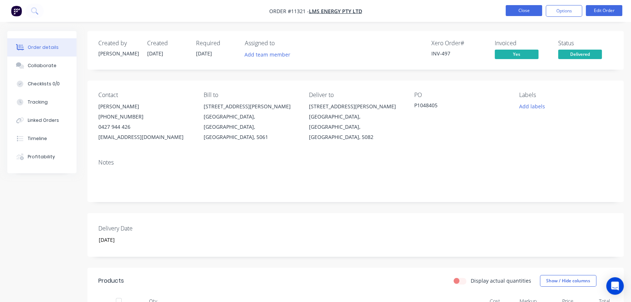
click at [530, 11] on button "Close" at bounding box center [524, 10] width 36 height 11
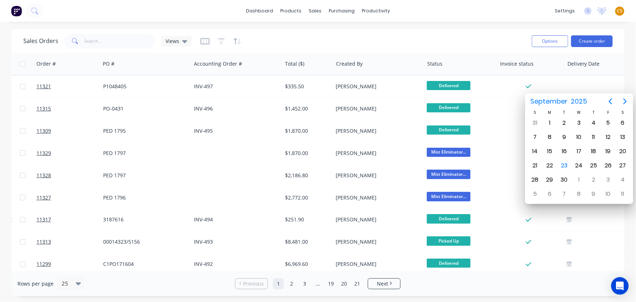
scroll to position [0, 142]
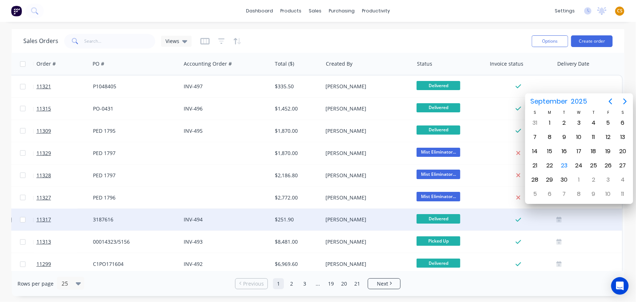
click at [555, 222] on div at bounding box center [588, 220] width 69 height 22
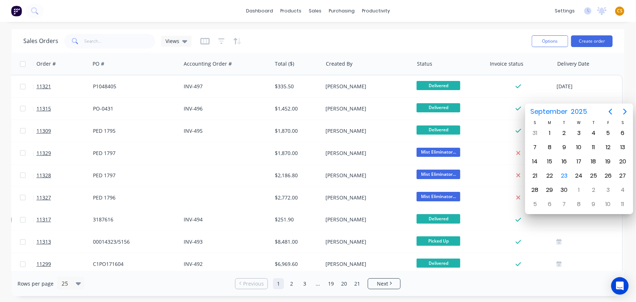
click at [456, 37] on div "Sales Orders Views" at bounding box center [274, 41] width 503 height 18
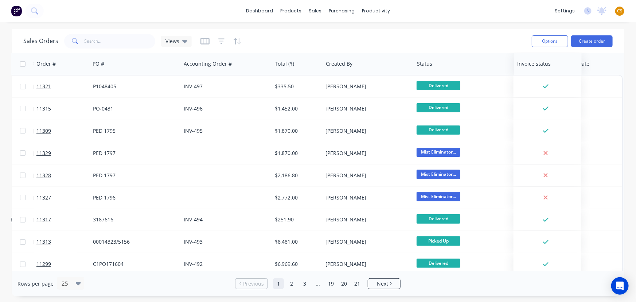
scroll to position [0, 139]
drag, startPoint x: 490, startPoint y: 67, endPoint x: 483, endPoint y: 68, distance: 6.4
click at [483, 68] on div "Invoice status" at bounding box center [514, 64] width 67 height 22
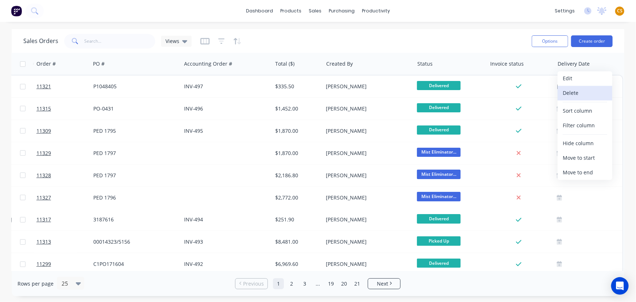
click at [578, 94] on button "Delete" at bounding box center [585, 93] width 55 height 15
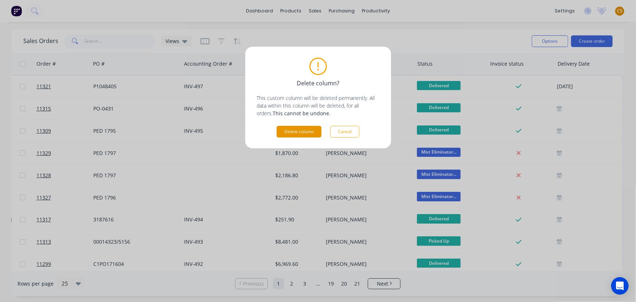
click at [306, 133] on button "Delete column" at bounding box center [299, 132] width 45 height 12
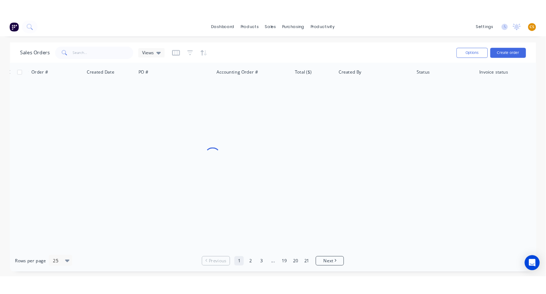
scroll to position [0, 70]
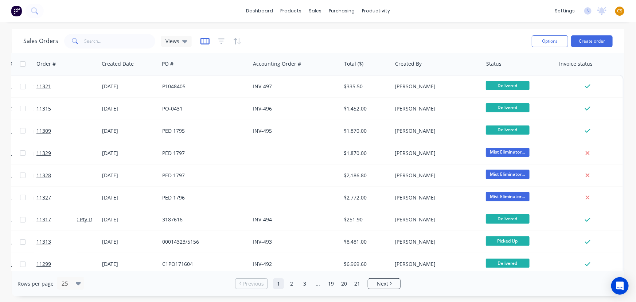
click at [202, 42] on icon "button" at bounding box center [205, 41] width 9 height 7
click at [337, 43] on div "Sales Orders Views" at bounding box center [274, 41] width 503 height 18
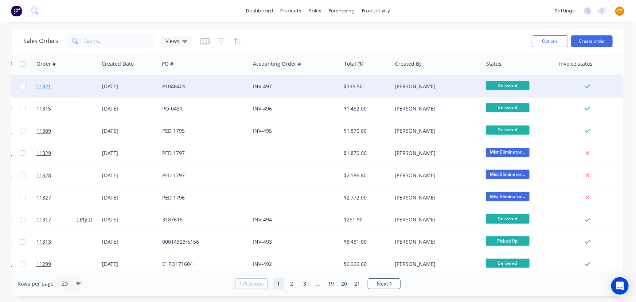
click at [60, 87] on link "11321" at bounding box center [58, 86] width 44 height 22
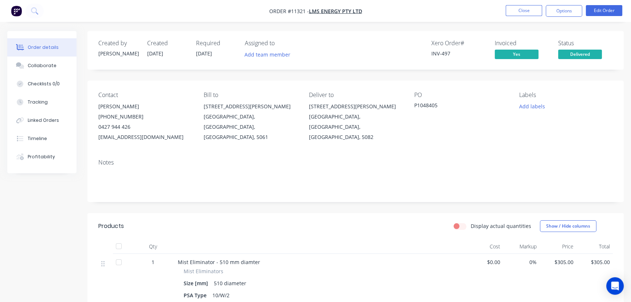
click at [153, 41] on div "Created" at bounding box center [167, 43] width 40 height 7
click at [204, 44] on div "Required" at bounding box center [216, 43] width 40 height 7
click at [375, 43] on div "Xero Order # INV-497 Invoiced Yes Status Delivered" at bounding box center [465, 50] width 295 height 21
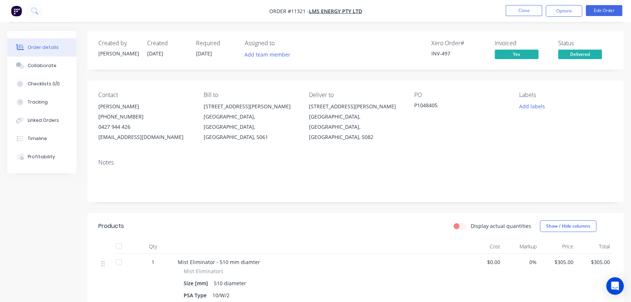
click at [155, 44] on div "Created" at bounding box center [167, 43] width 40 height 7
click at [207, 43] on div "Required" at bounding box center [216, 43] width 40 height 7
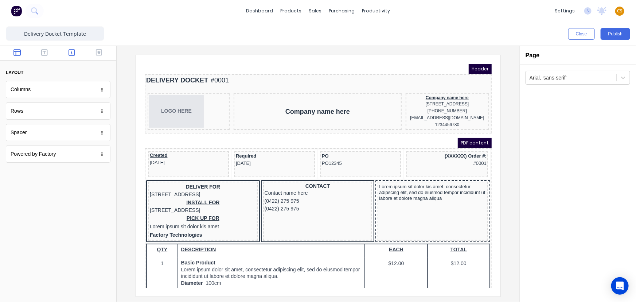
click at [72, 54] on icon "button" at bounding box center [72, 52] width 7 height 7
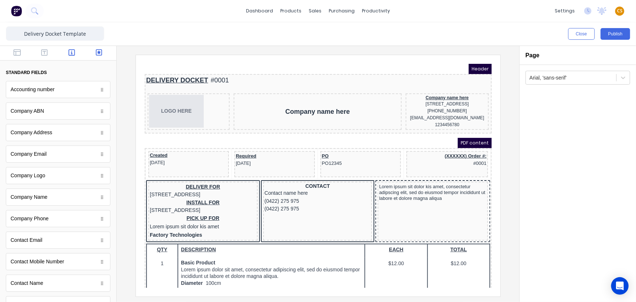
click at [96, 53] on icon "button" at bounding box center [99, 52] width 7 height 7
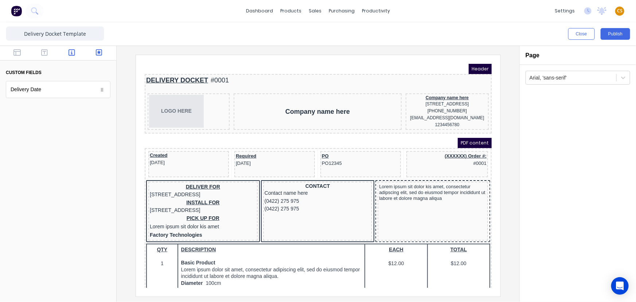
click at [73, 53] on icon "button" at bounding box center [72, 52] width 7 height 7
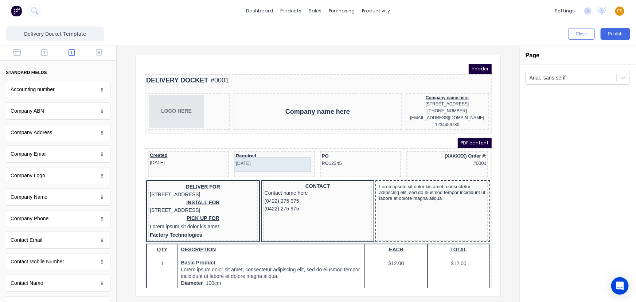
click at [236, 152] on div "Required 29/10/2024" at bounding box center [266, 150] width 78 height 15
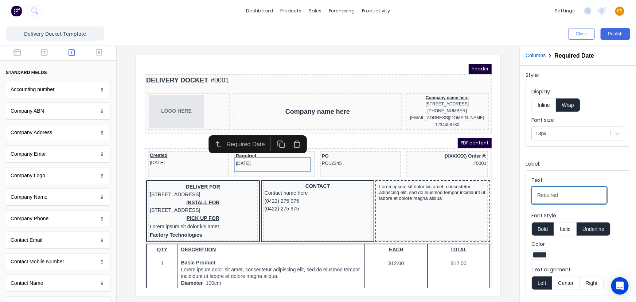
click at [544, 194] on input "Required" at bounding box center [569, 195] width 75 height 17
type input "Delivery date"
click at [506, 230] on div at bounding box center [318, 175] width 391 height 241
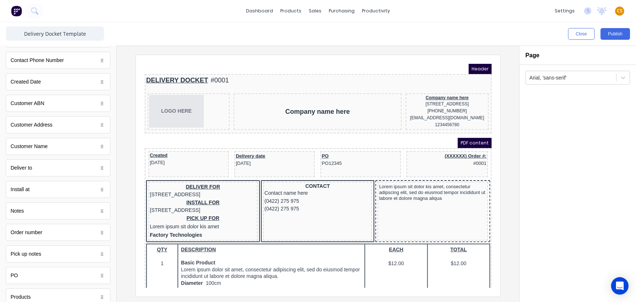
scroll to position [245, 0]
click at [265, 153] on div "Delivery date 29/10/2024" at bounding box center [266, 150] width 78 height 15
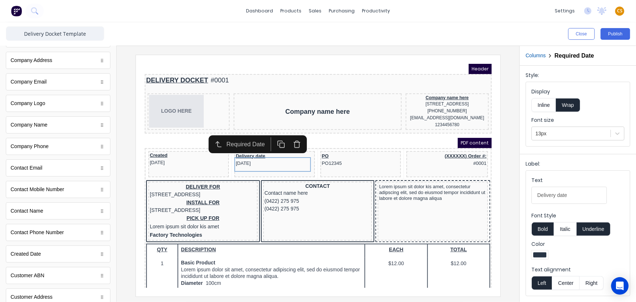
scroll to position [0, 0]
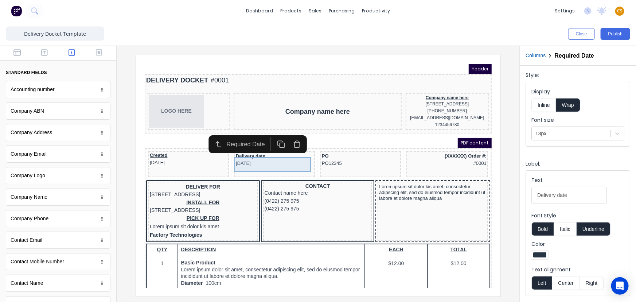
click at [264, 158] on div "Delivery date 29/10/2024" at bounding box center [266, 150] width 78 height 15
click at [555, 196] on input "Delivery date" at bounding box center [569, 195] width 75 height 17
type input "Delivered date"
click at [511, 165] on div at bounding box center [318, 174] width 403 height 256
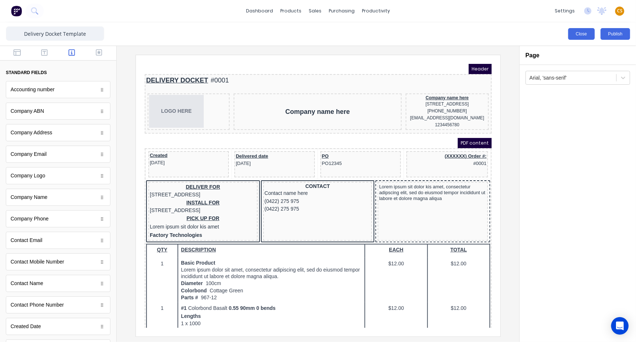
click at [581, 36] on button "Close" at bounding box center [581, 34] width 27 height 12
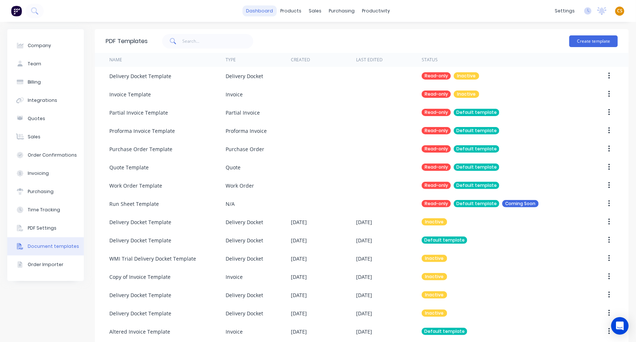
click at [257, 11] on link "dashboard" at bounding box center [259, 10] width 34 height 11
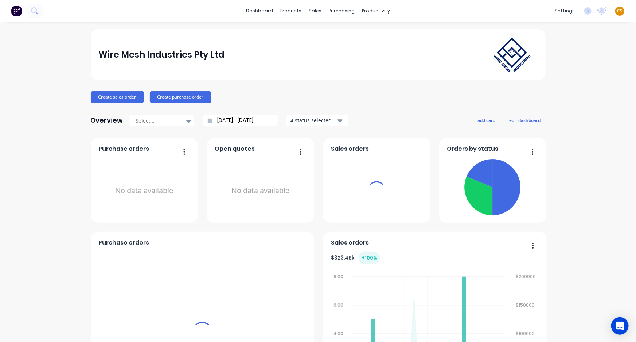
click at [617, 11] on span "CS" at bounding box center [619, 11] width 5 height 7
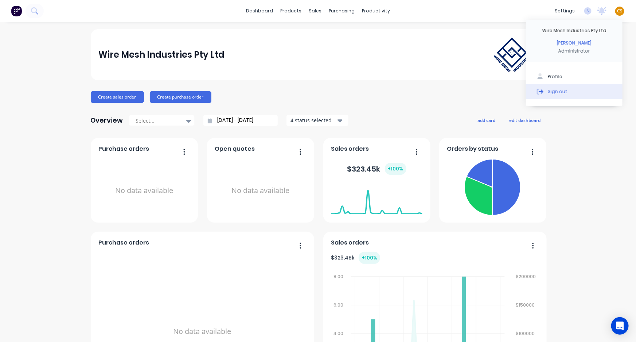
click at [586, 92] on button "Sign out" at bounding box center [574, 91] width 97 height 15
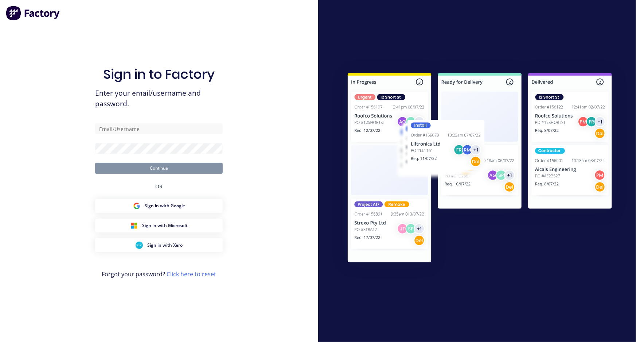
click at [592, 24] on div at bounding box center [477, 171] width 318 height 342
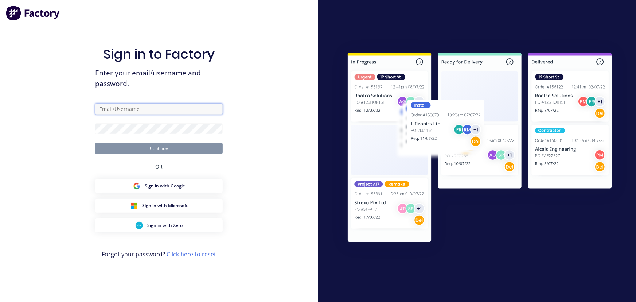
click at [159, 110] on input "text" at bounding box center [159, 109] width 128 height 11
type input "[PERSON_NAME][EMAIL_ADDRESS][DOMAIN_NAME]"
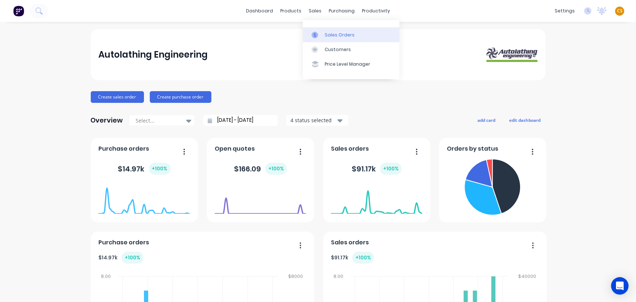
click at [335, 34] on div "Sales Orders" at bounding box center [340, 35] width 30 height 7
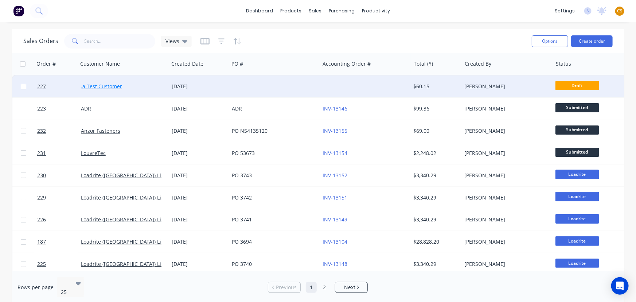
click at [106, 86] on link ".a Test Customer" at bounding box center [101, 86] width 41 height 7
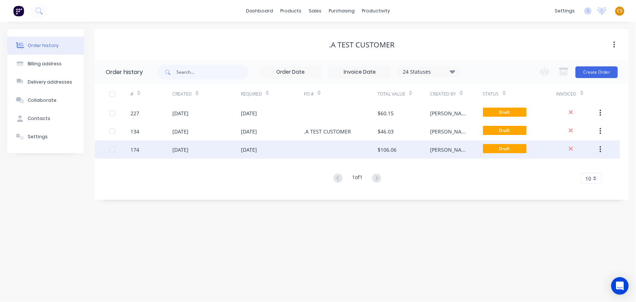
click at [209, 149] on div "[DATE]" at bounding box center [206, 149] width 69 height 18
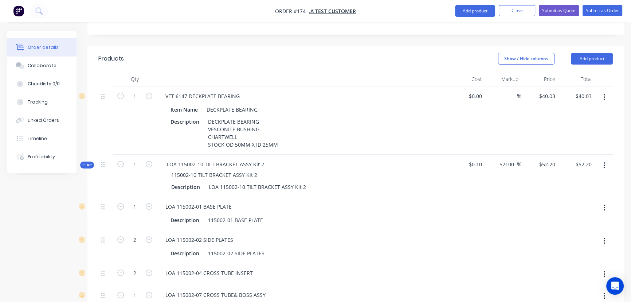
scroll to position [199, 0]
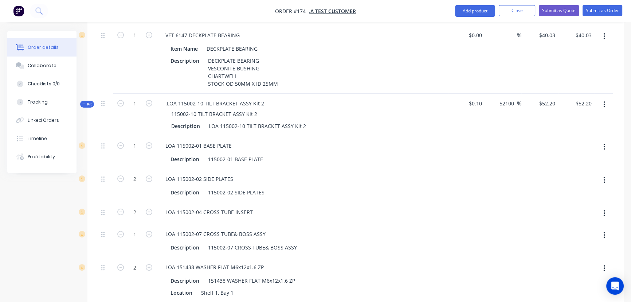
click at [605, 103] on icon "button" at bounding box center [605, 105] width 2 height 8
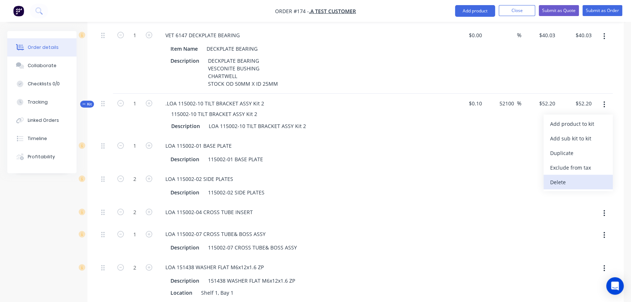
click at [555, 181] on div "Delete" at bounding box center [579, 182] width 56 height 11
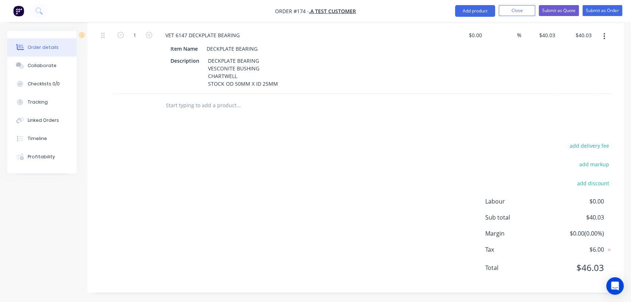
click at [605, 33] on icon "button" at bounding box center [604, 36] width 1 height 7
click at [560, 101] on div "Delete" at bounding box center [579, 99] width 56 height 11
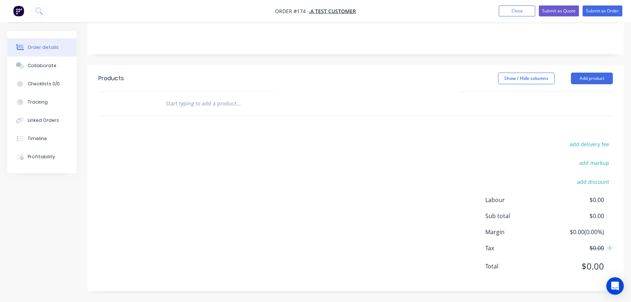
scroll to position [117, 0]
click at [184, 104] on input "text" at bounding box center [239, 104] width 146 height 15
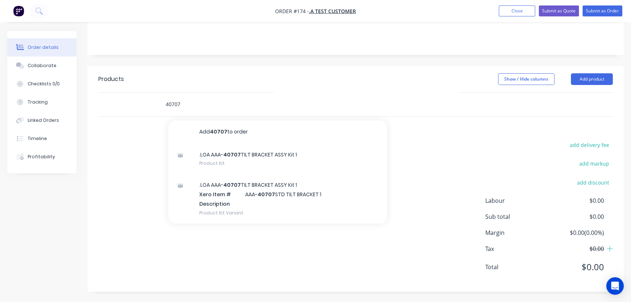
type input "40707"
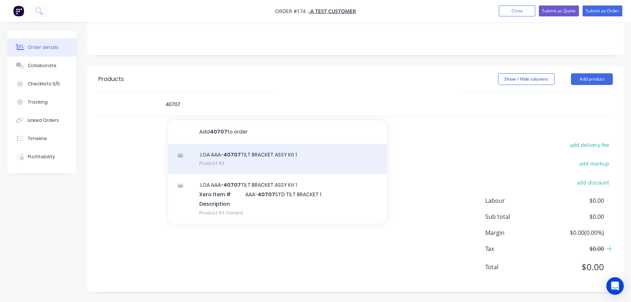
click at [248, 161] on div ".LOA AAA- 40707 TILT BRACKET ASSY Kit 1 Product Kit" at bounding box center [277, 159] width 219 height 31
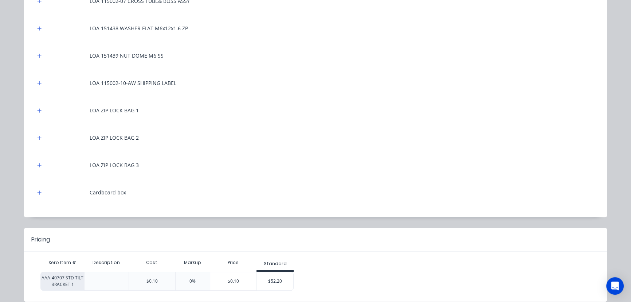
scroll to position [266, 0]
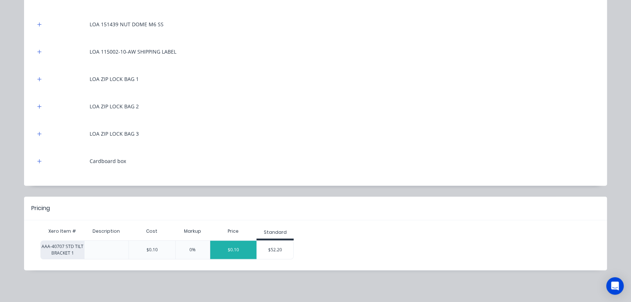
click at [229, 249] on div "$0.10" at bounding box center [233, 250] width 46 height 18
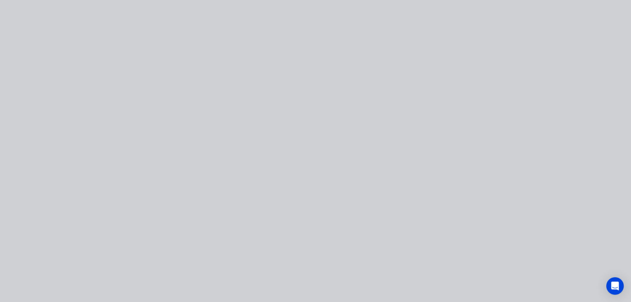
scroll to position [0, 0]
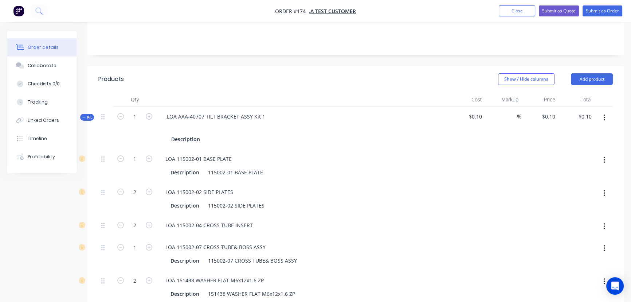
click at [604, 117] on icon "button" at bounding box center [605, 118] width 2 height 8
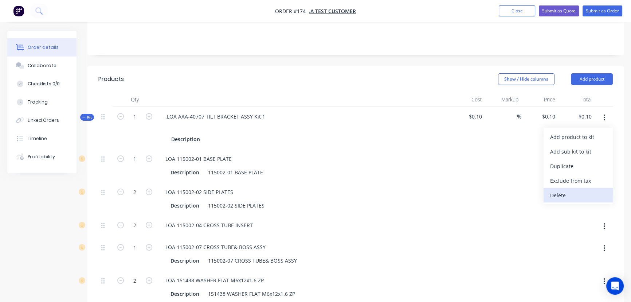
click at [564, 195] on div "Delete" at bounding box center [579, 195] width 56 height 11
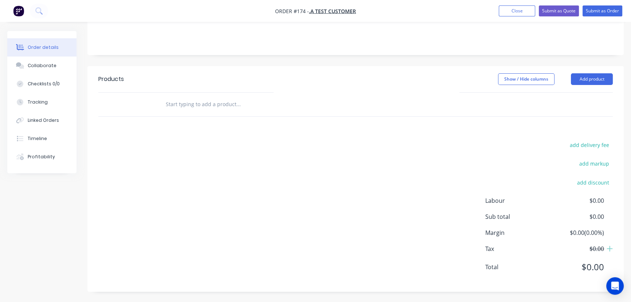
click at [195, 104] on input "text" at bounding box center [239, 104] width 146 height 15
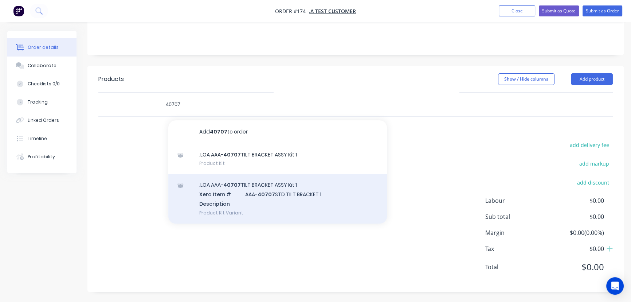
type input "40707"
click at [257, 197] on div ".LOA AAA- 40707 TILT BRACKET ASSY Kit 1 Xero Item # AAA- 40707 STD TILT BRACKET…" at bounding box center [277, 198] width 219 height 49
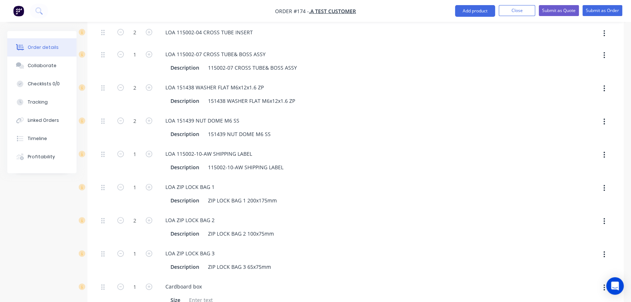
scroll to position [57, 0]
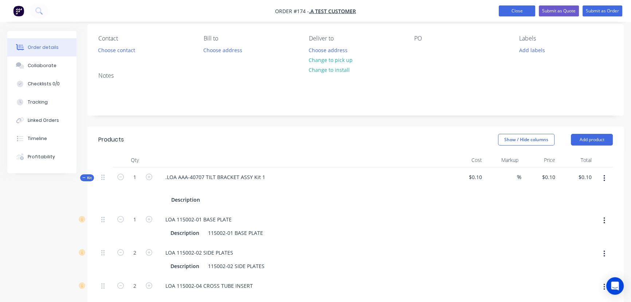
click at [509, 8] on button "Close" at bounding box center [517, 10] width 36 height 11
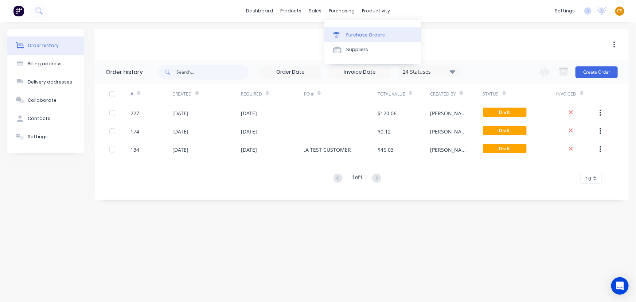
click at [361, 35] on div "Purchase Orders" at bounding box center [365, 35] width 39 height 7
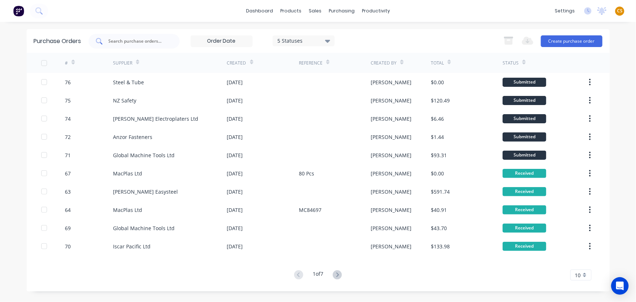
click at [145, 40] on input "text" at bounding box center [138, 41] width 61 height 7
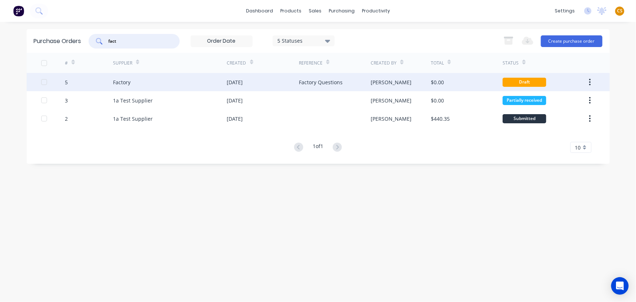
type input "fact"
click at [137, 85] on div "Factory" at bounding box center [170, 82] width 114 height 18
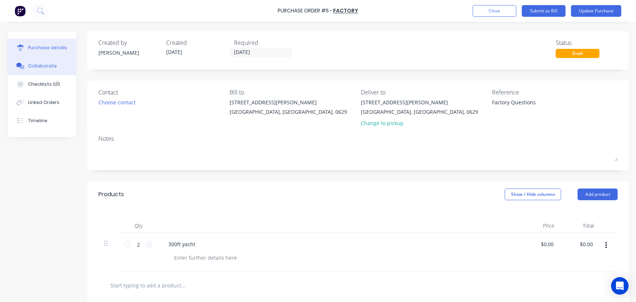
click at [43, 67] on div "Collaborate" at bounding box center [42, 66] width 29 height 7
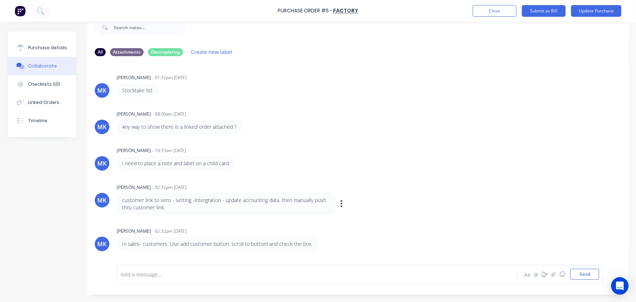
scroll to position [21, 0]
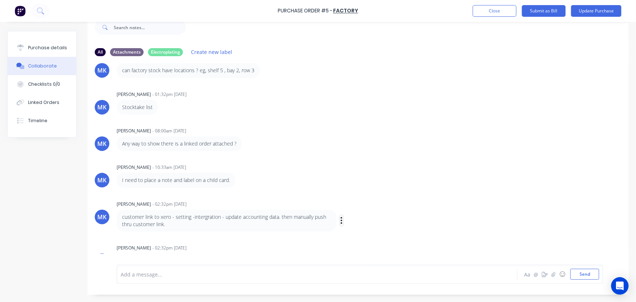
click at [341, 219] on icon "button" at bounding box center [341, 220] width 1 height 7
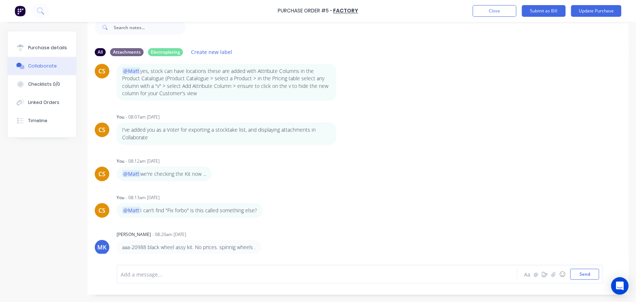
scroll to position [554, 0]
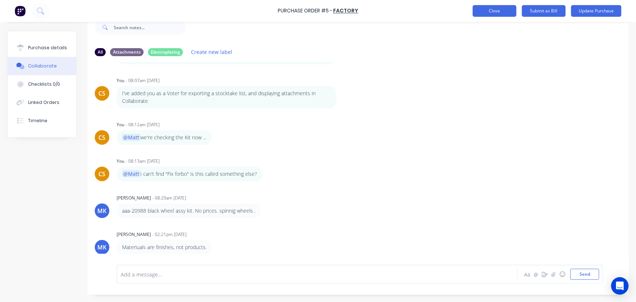
click at [494, 8] on button "Close" at bounding box center [495, 11] width 44 height 12
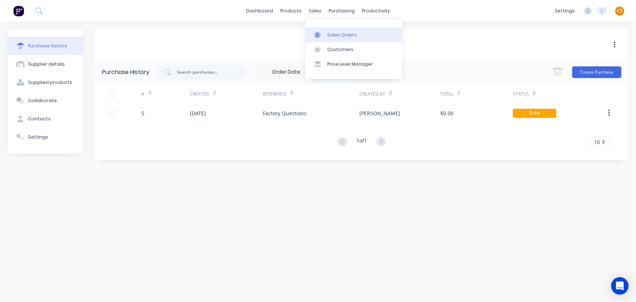
click at [338, 33] on div "Sales Orders" at bounding box center [342, 35] width 30 height 7
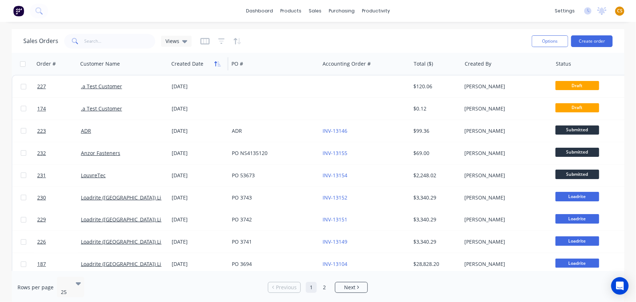
click at [218, 64] on icon "button" at bounding box center [217, 64] width 7 height 6
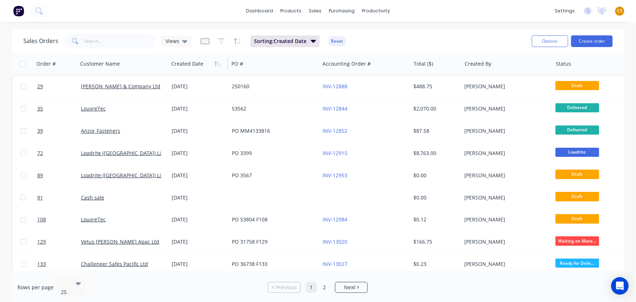
click at [218, 64] on icon "button" at bounding box center [217, 64] width 7 height 6
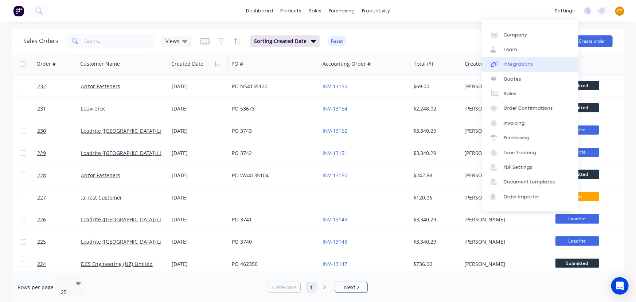
click at [529, 65] on div "Integrations" at bounding box center [519, 64] width 30 height 7
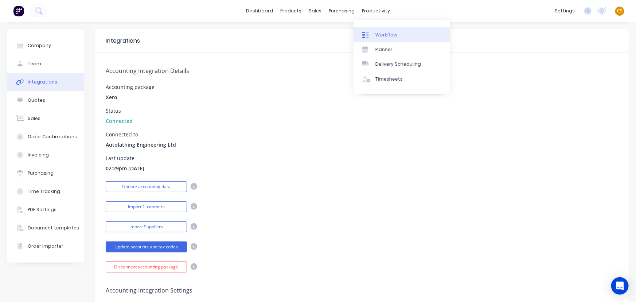
click at [394, 34] on div "Workflow" at bounding box center [387, 35] width 22 height 7
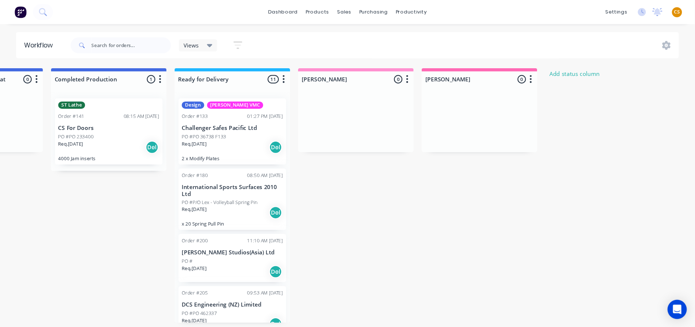
scroll to position [1, 1367]
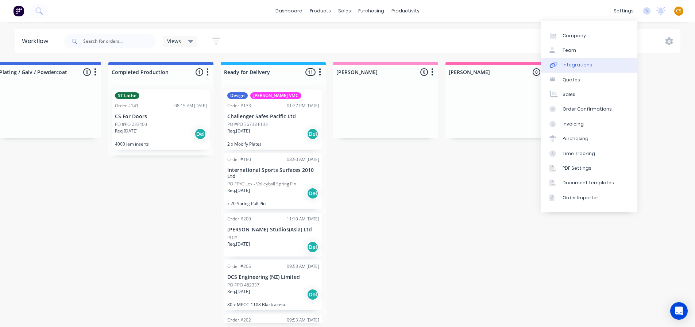
click at [578, 62] on div "Integrations" at bounding box center [577, 65] width 30 height 7
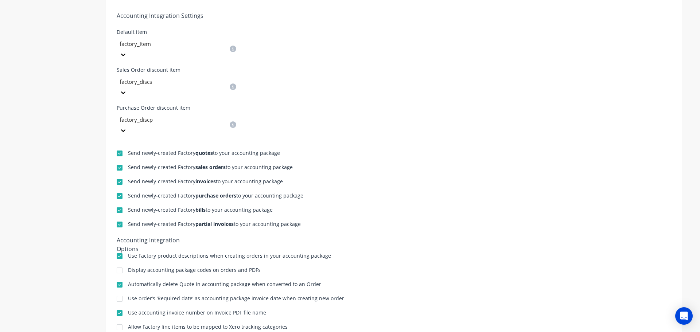
scroll to position [284, 0]
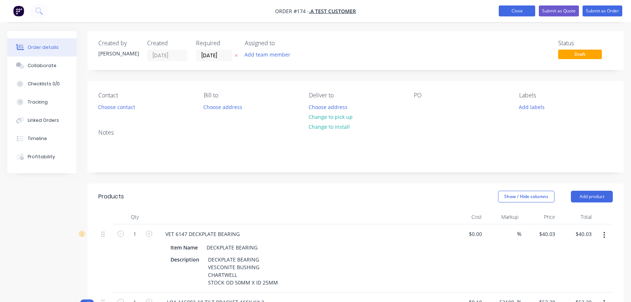
scroll to position [117, 0]
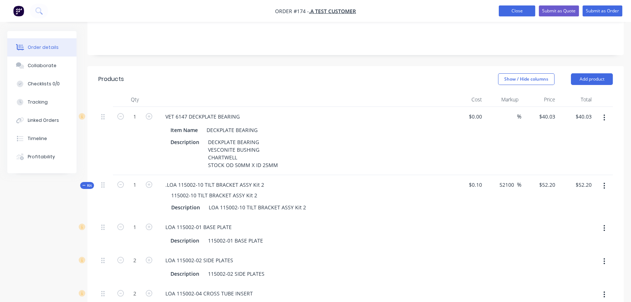
click at [514, 10] on button "Close" at bounding box center [517, 10] width 36 height 11
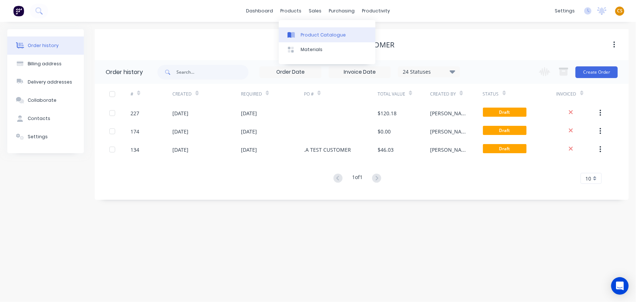
drag, startPoint x: 309, startPoint y: 34, endPoint x: 304, endPoint y: 38, distance: 6.6
click at [309, 34] on div "Product Catalogue" at bounding box center [323, 35] width 45 height 7
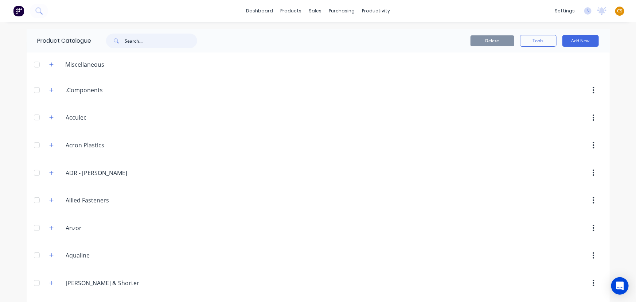
click at [135, 38] on input "text" at bounding box center [161, 41] width 72 height 15
type input "4070"
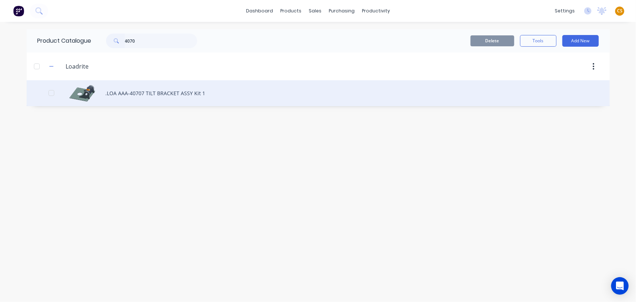
click at [122, 93] on div ".LOA AAA-40707 TILT BRACKET ASSY Kit 1" at bounding box center [318, 93] width 583 height 26
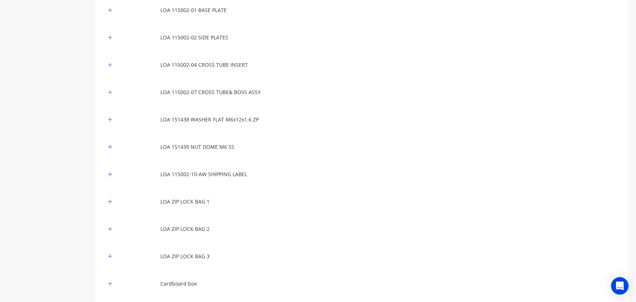
scroll to position [342, 0]
